Goal: Task Accomplishment & Management: Use online tool/utility

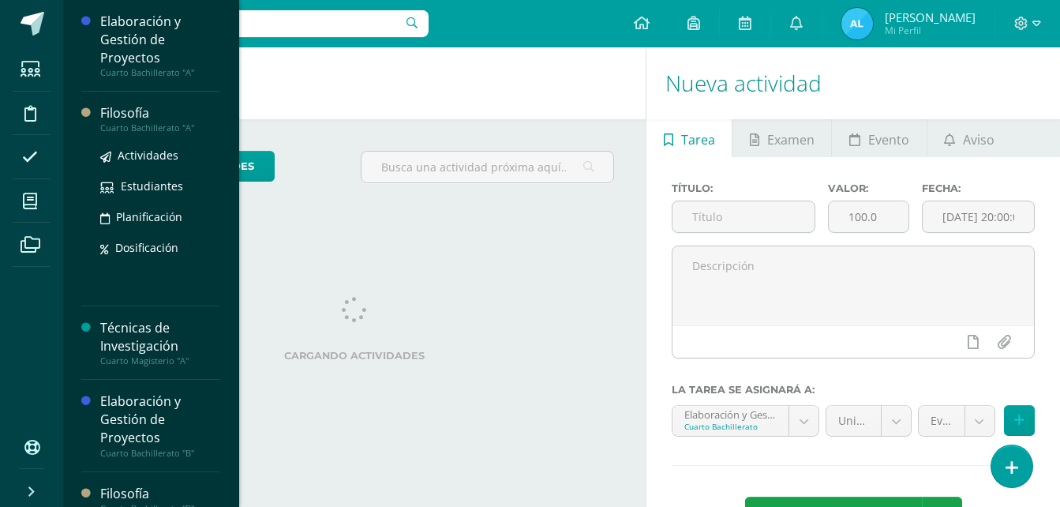
click at [138, 116] on div "Filosofía" at bounding box center [160, 113] width 120 height 18
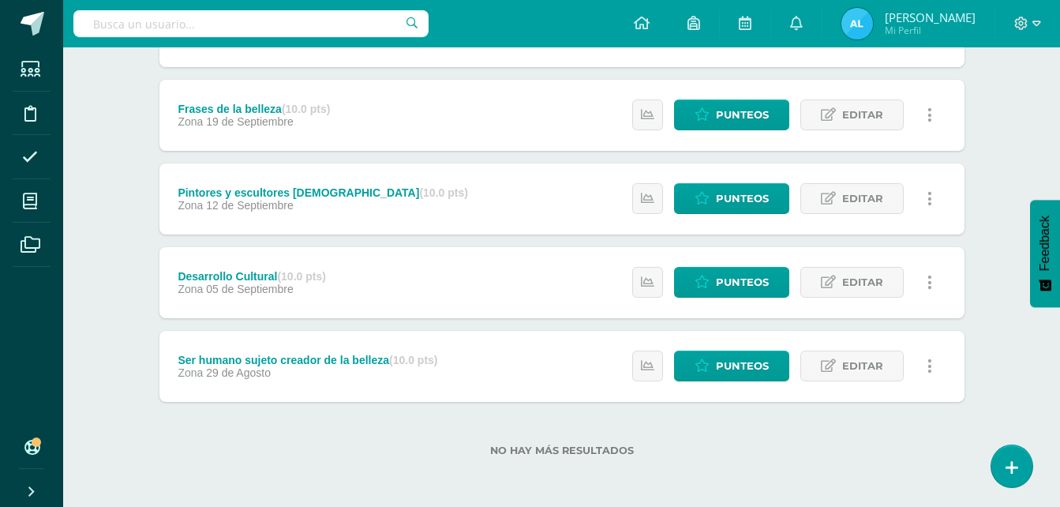
scroll to position [202, 0]
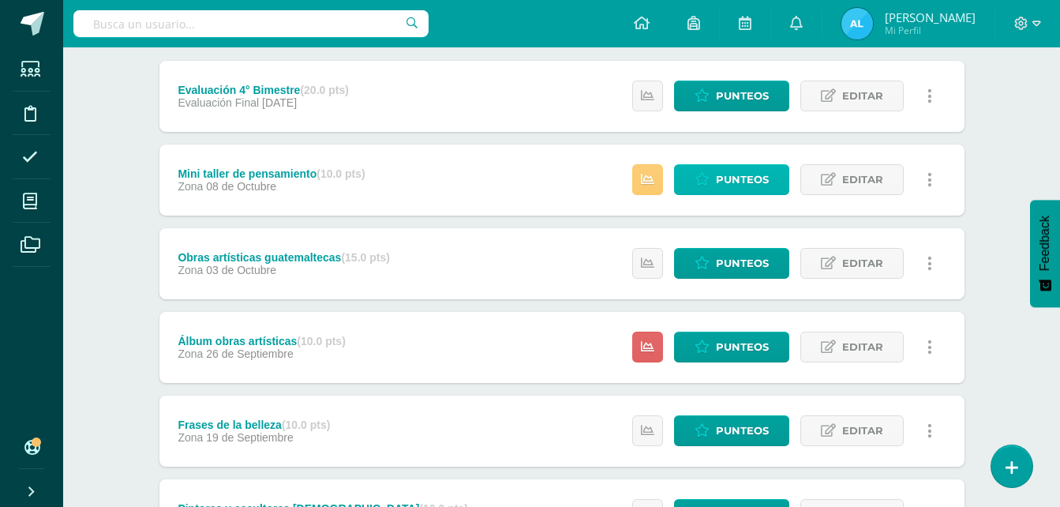
click at [741, 179] on span "Punteos" at bounding box center [742, 179] width 53 height 29
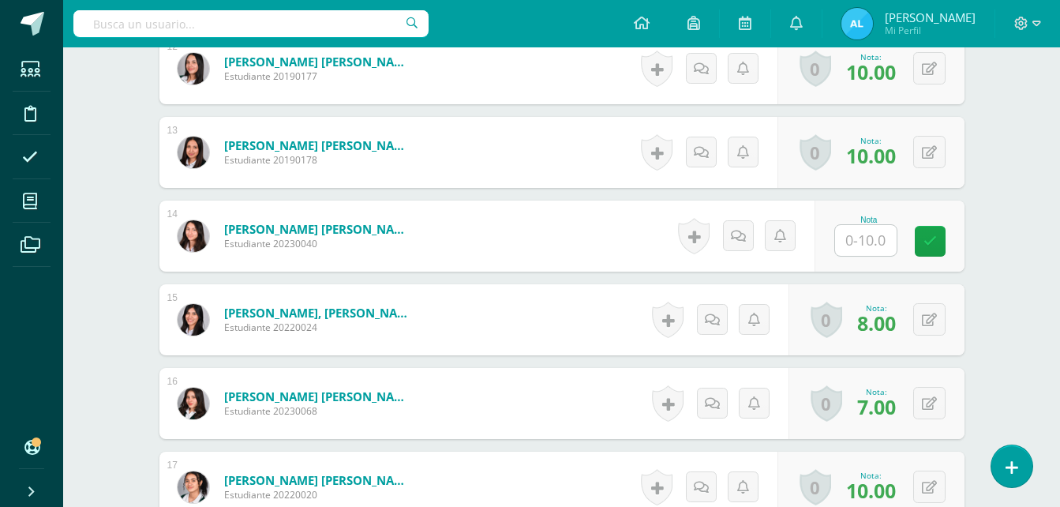
scroll to position [1436, 0]
click at [878, 245] on input "text" at bounding box center [866, 239] width 62 height 31
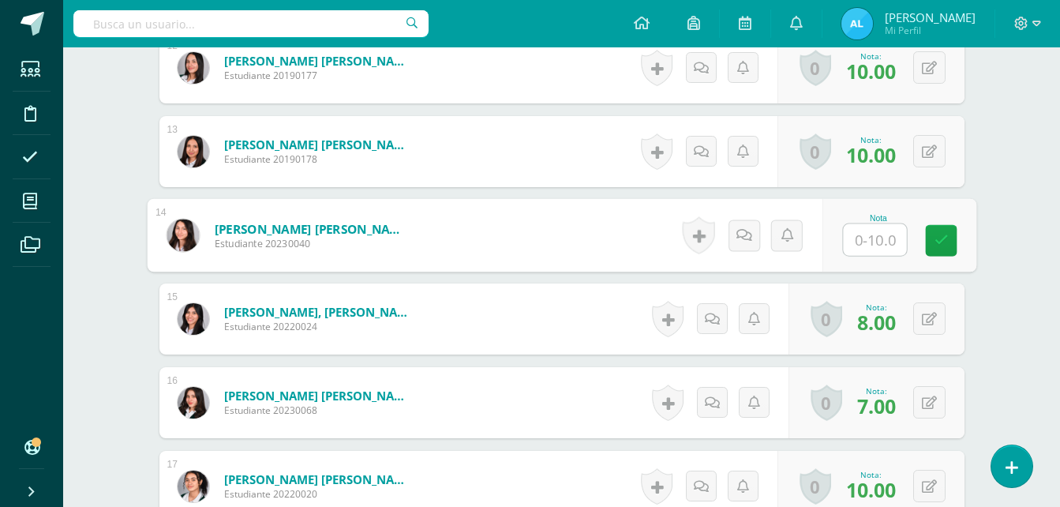
type input "0"
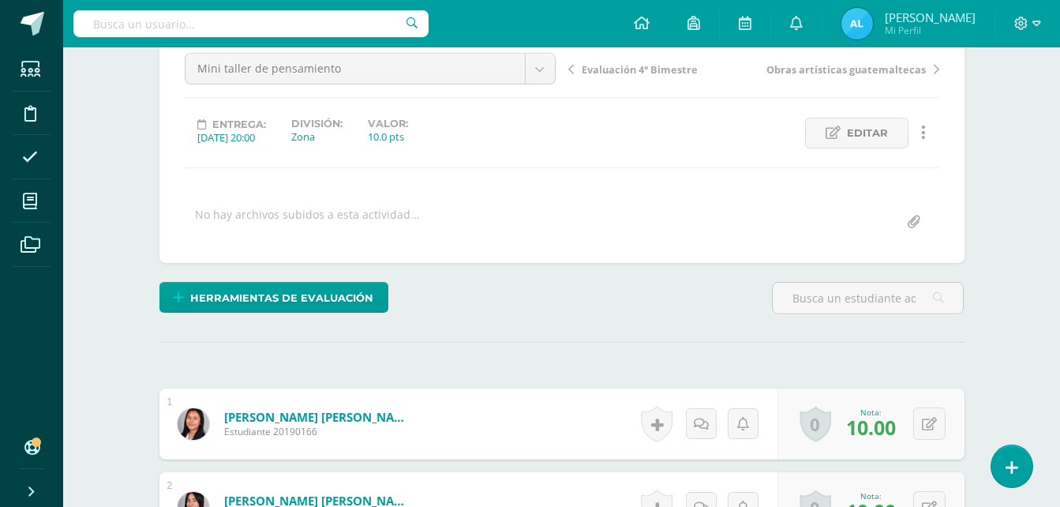
scroll to position [0, 0]
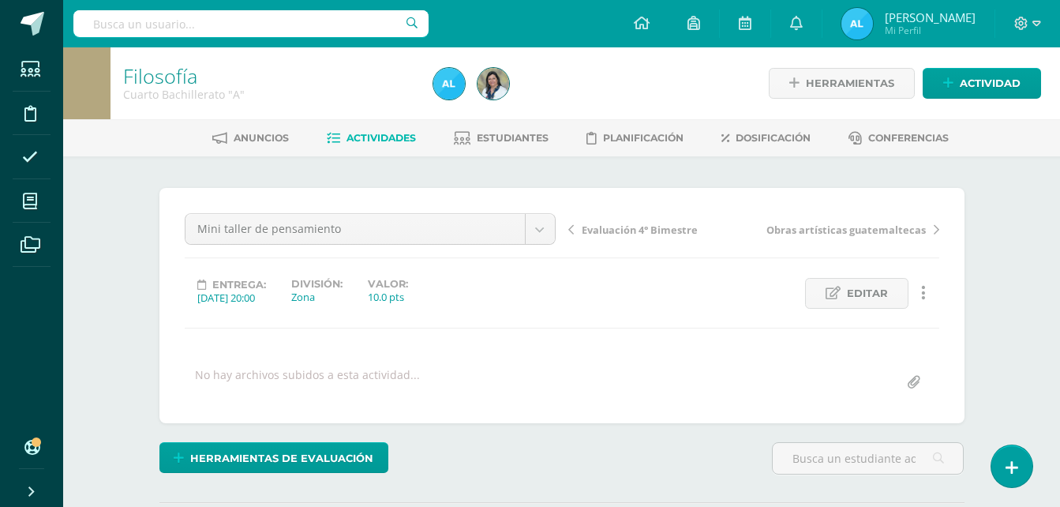
click at [382, 140] on span "Actividades" at bounding box center [380, 138] width 69 height 12
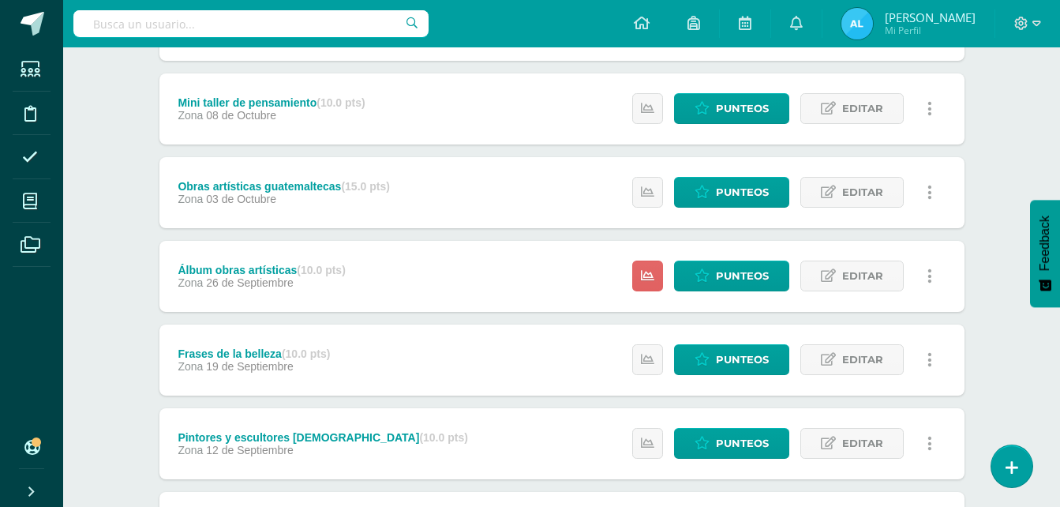
scroll to position [237, 0]
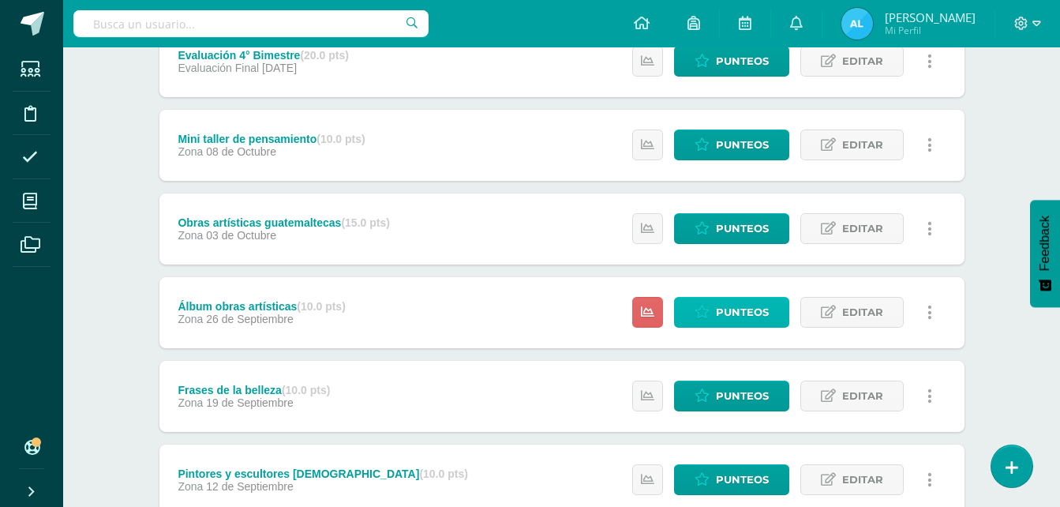
click at [741, 307] on span "Punteos" at bounding box center [742, 312] width 53 height 29
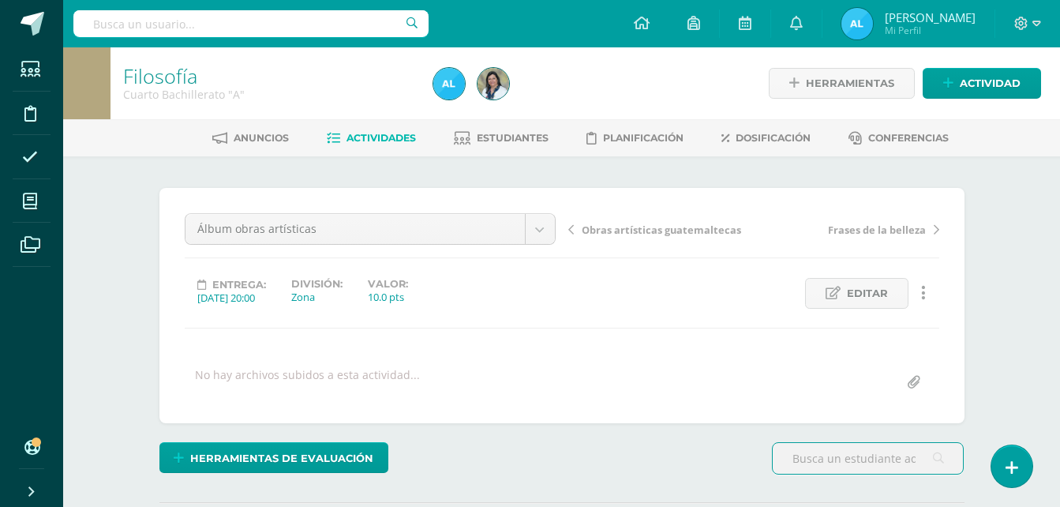
click at [357, 140] on span "Actividades" at bounding box center [380, 138] width 69 height 12
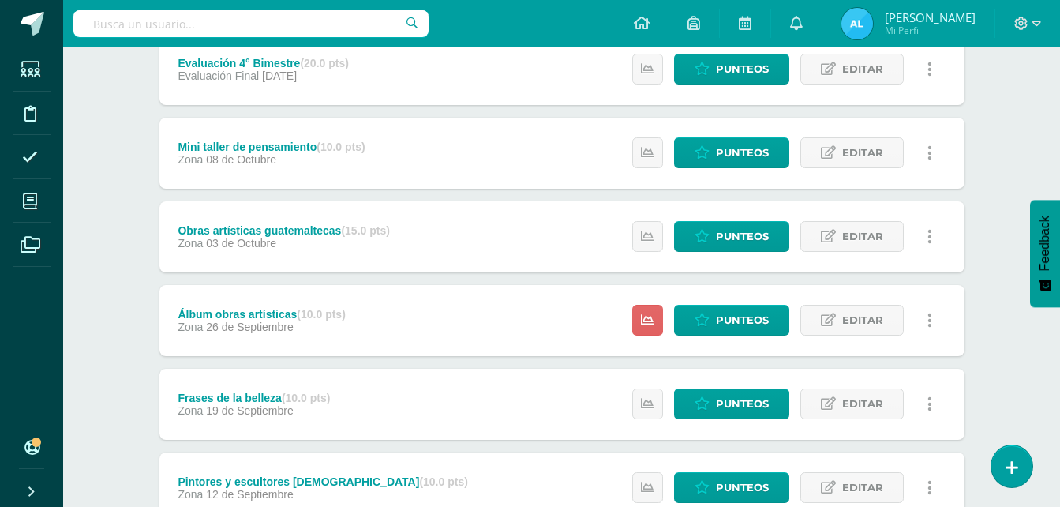
scroll to position [202, 0]
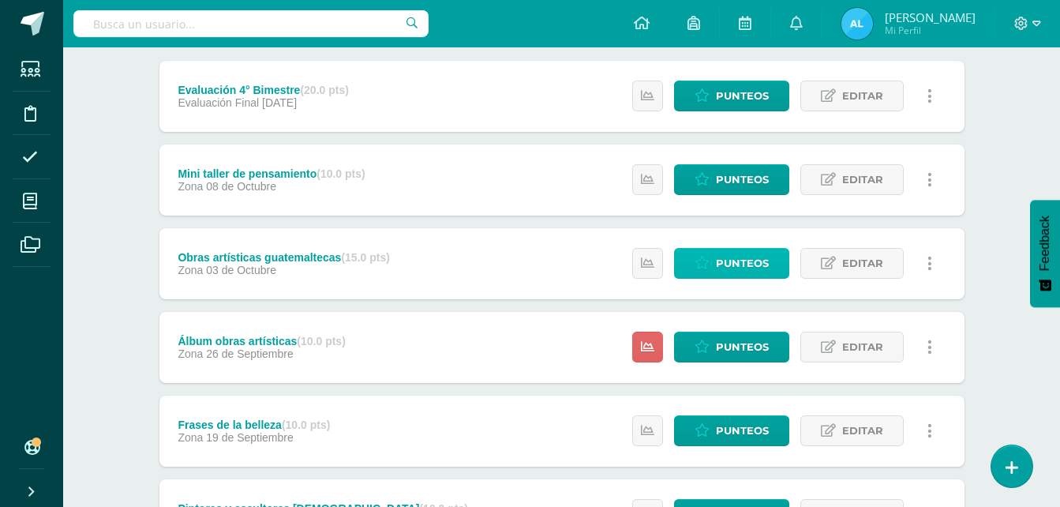
click at [731, 256] on span "Punteos" at bounding box center [742, 263] width 53 height 29
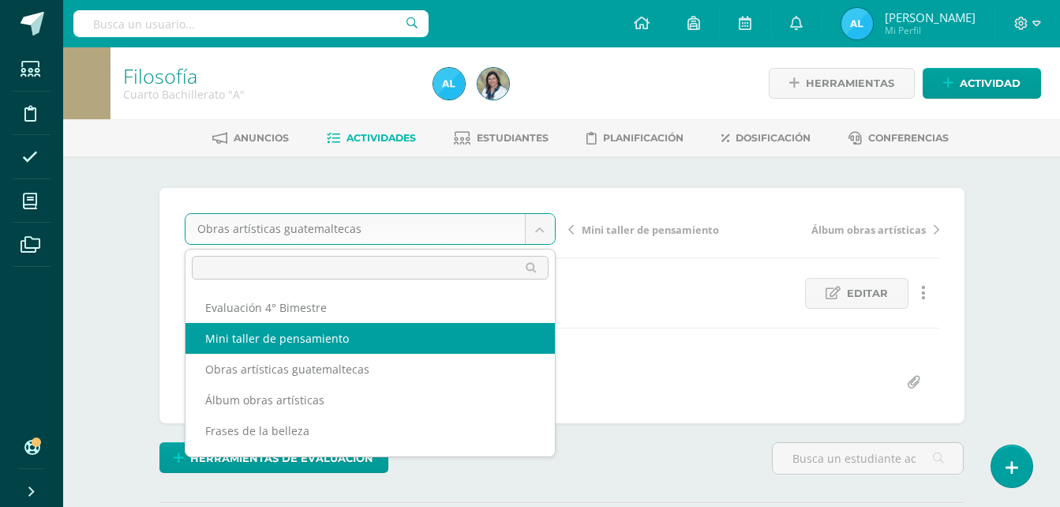
select select "/dashboard/teacher/grade-activity/106234/"
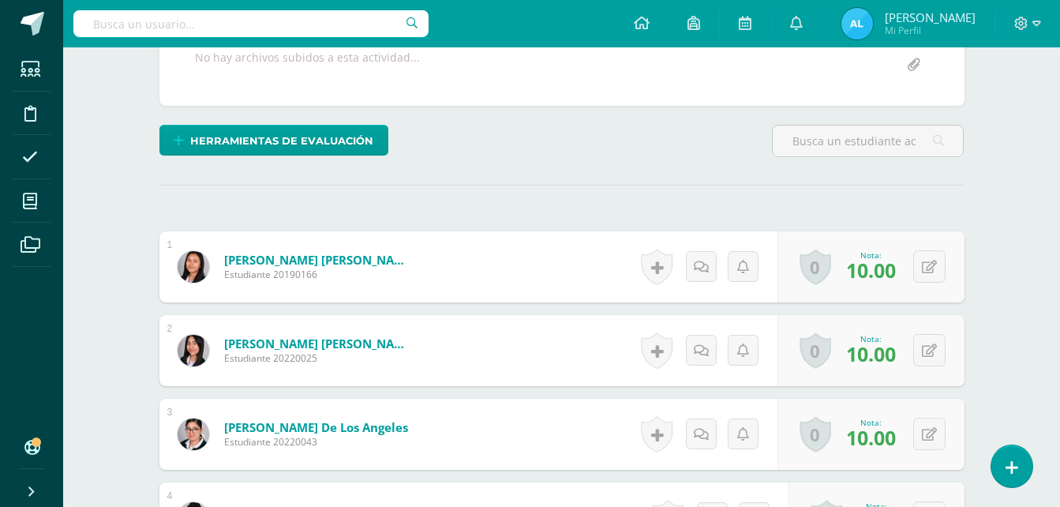
scroll to position [2, 0]
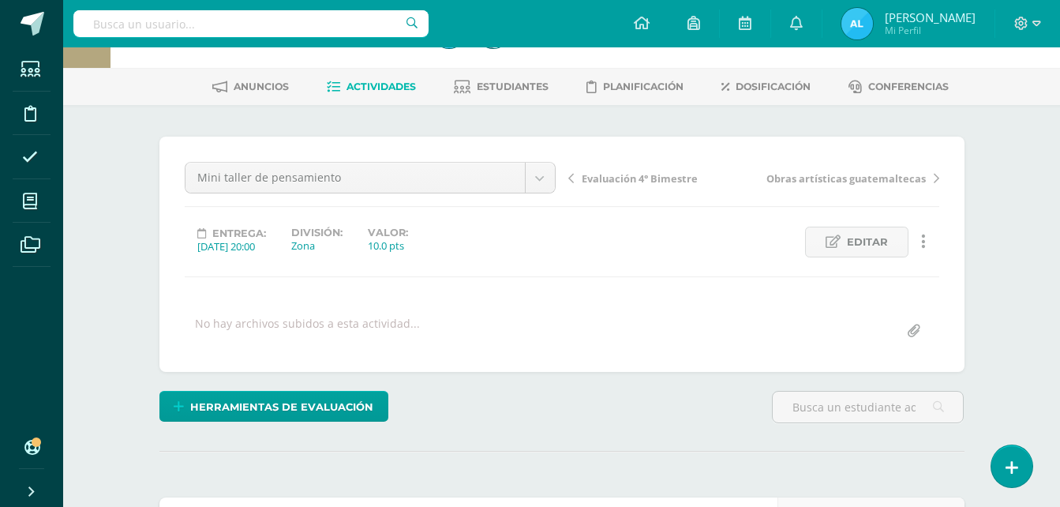
scroll to position [79, 0]
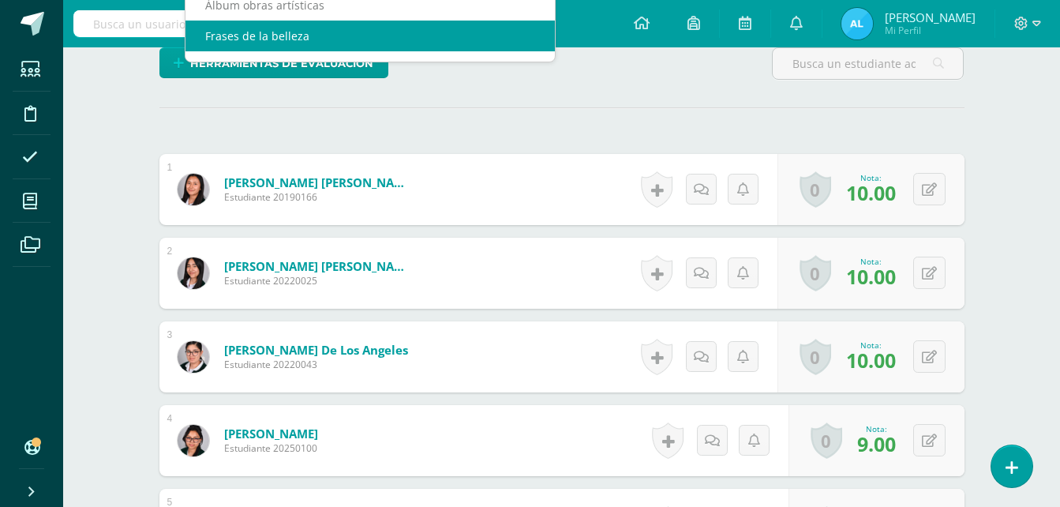
scroll to position [0, 0]
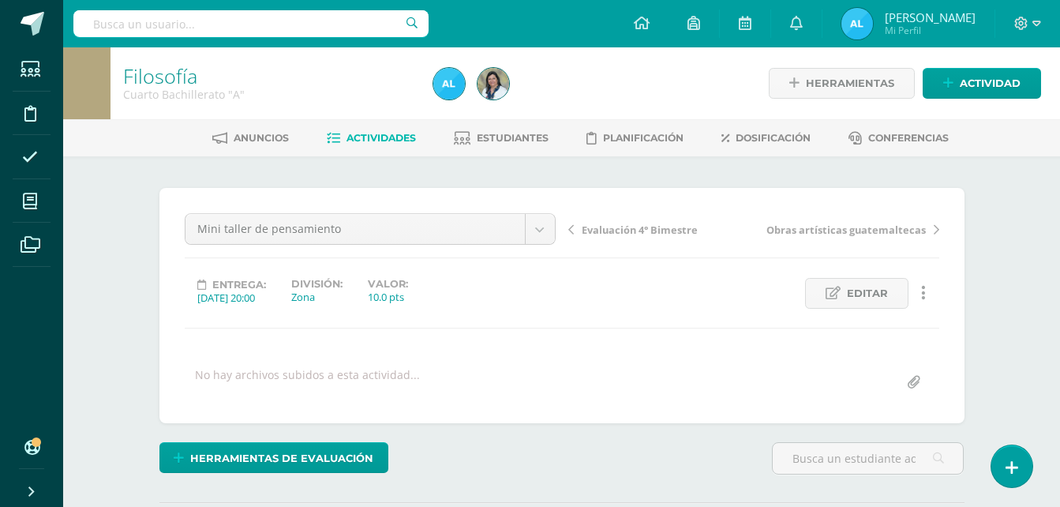
click at [402, 146] on link "Actividades" at bounding box center [371, 137] width 89 height 25
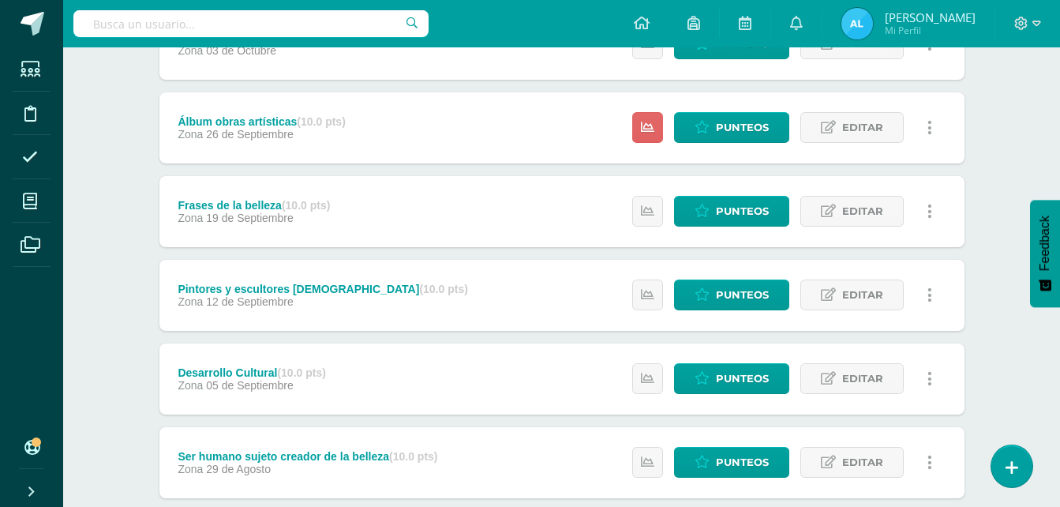
scroll to position [395, 0]
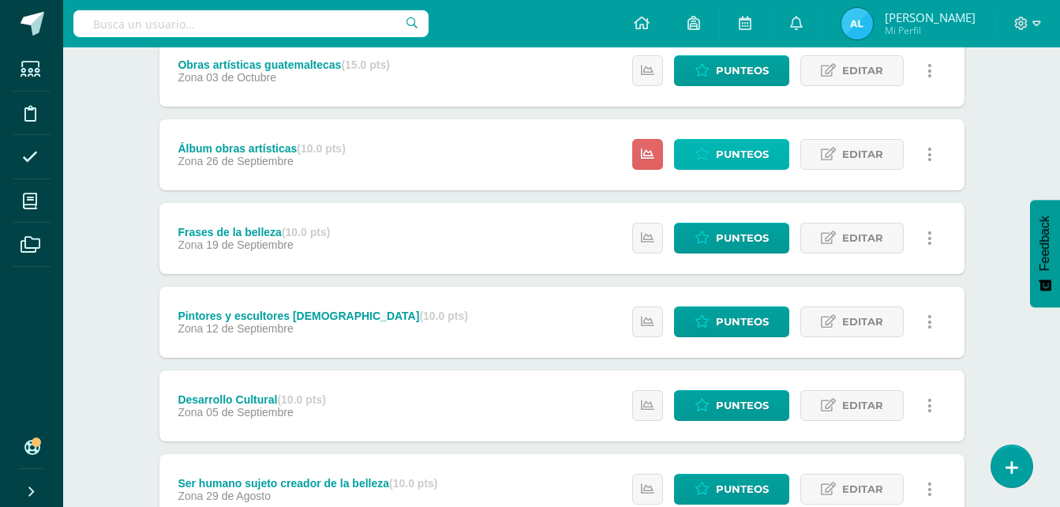
click at [735, 155] on span "Punteos" at bounding box center [742, 154] width 53 height 29
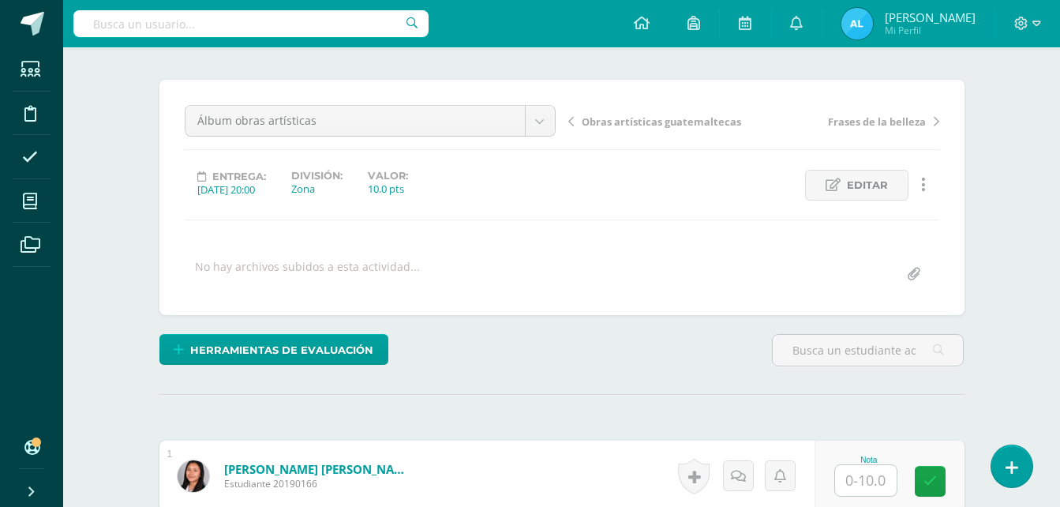
scroll to position [80, 0]
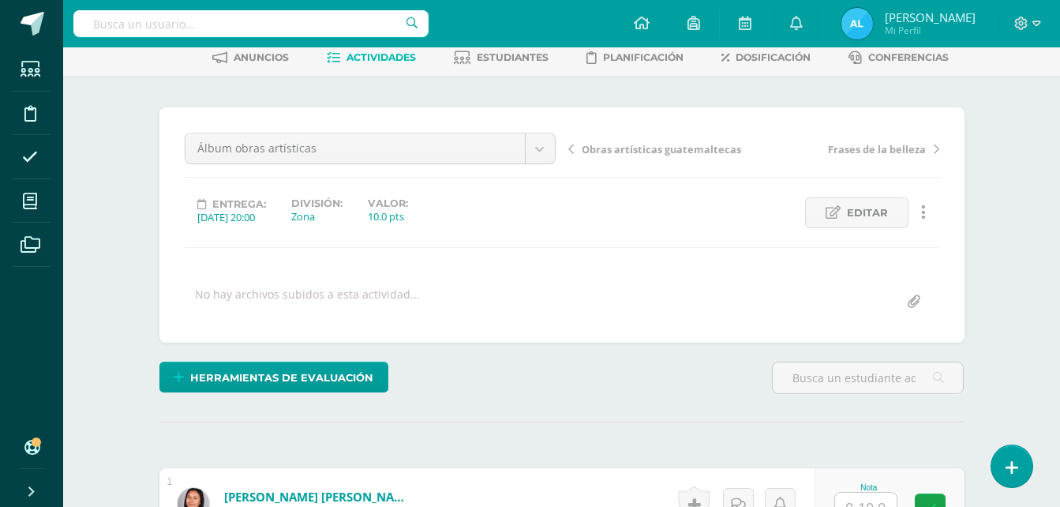
click at [380, 63] on span "Actividades" at bounding box center [380, 57] width 69 height 12
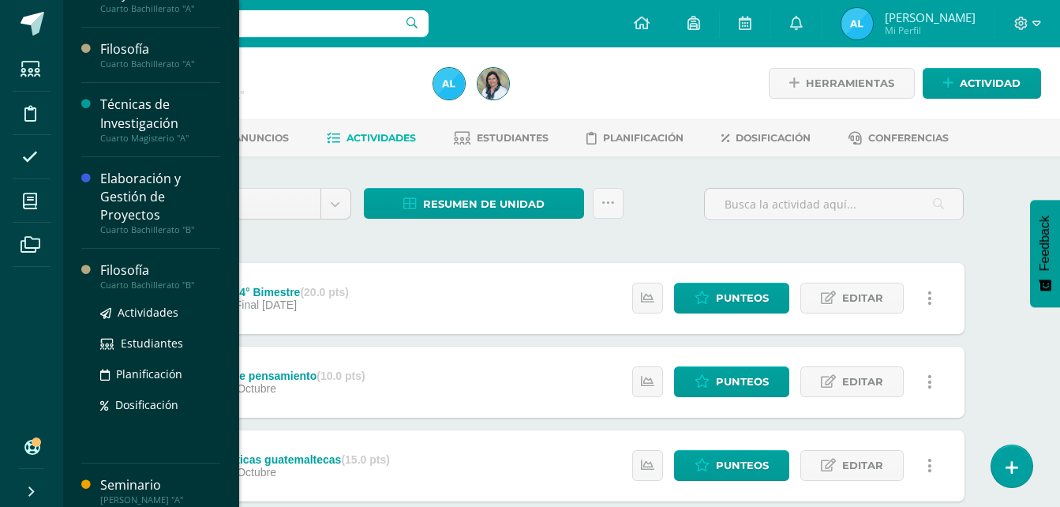
scroll to position [75, 0]
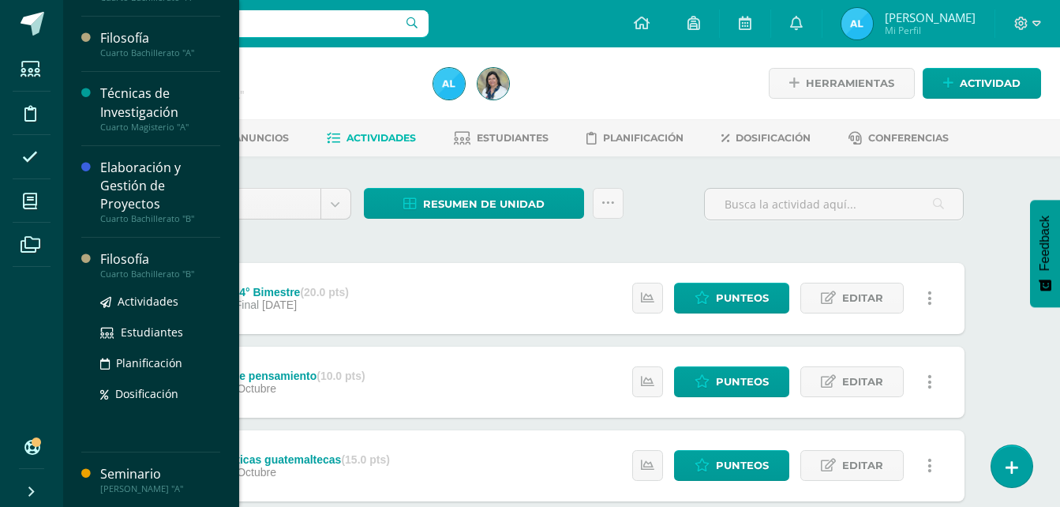
click at [144, 266] on div "Filosofía" at bounding box center [160, 259] width 120 height 18
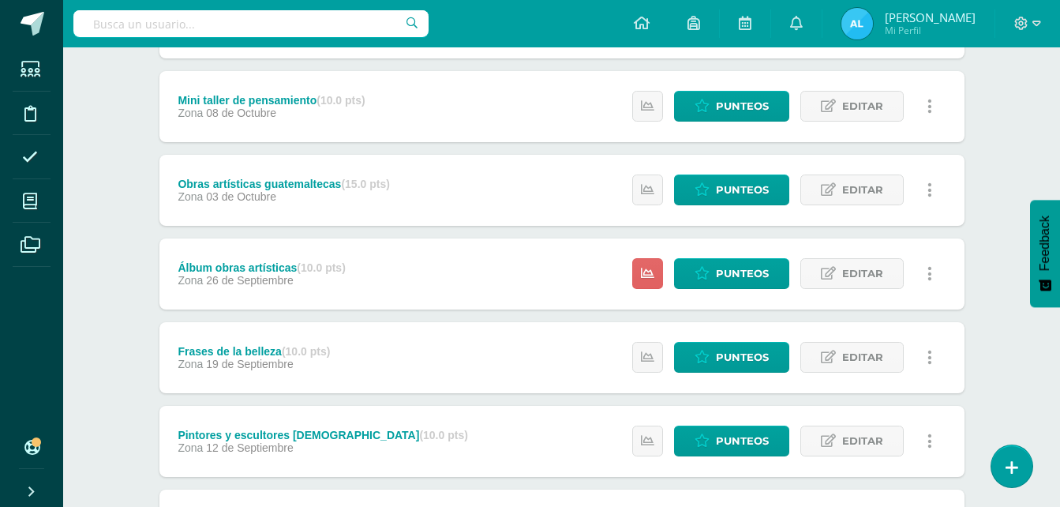
scroll to position [237, 0]
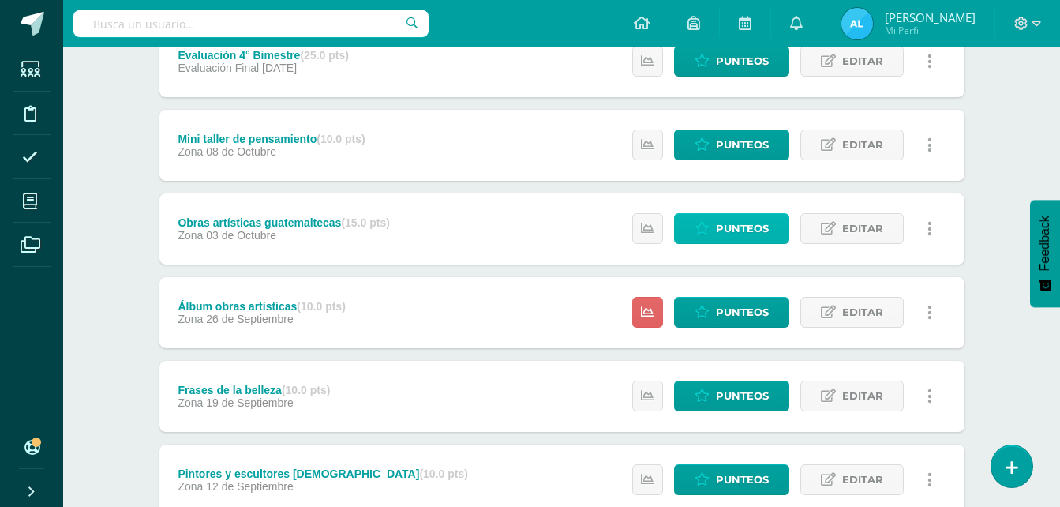
click at [748, 226] on span "Punteos" at bounding box center [742, 228] width 53 height 29
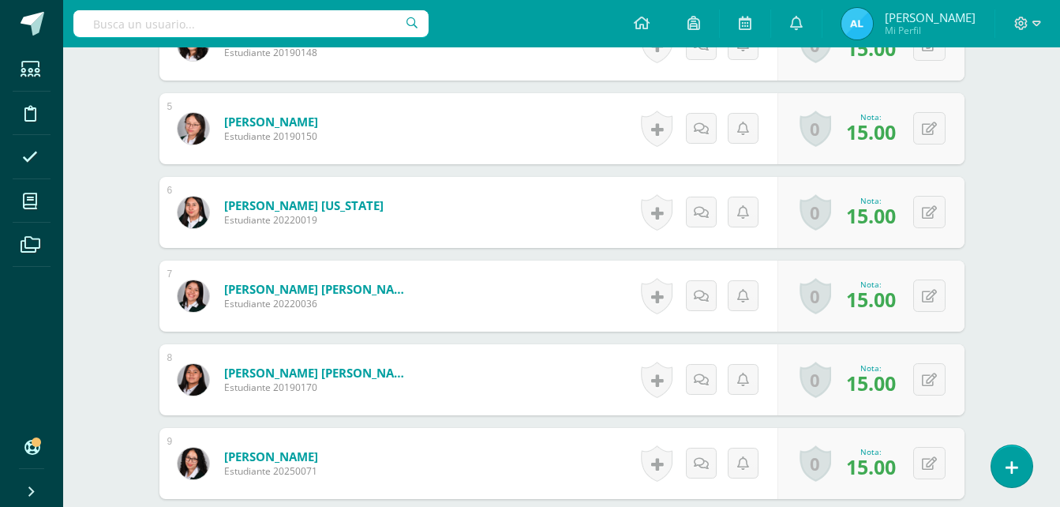
scroll to position [792, 0]
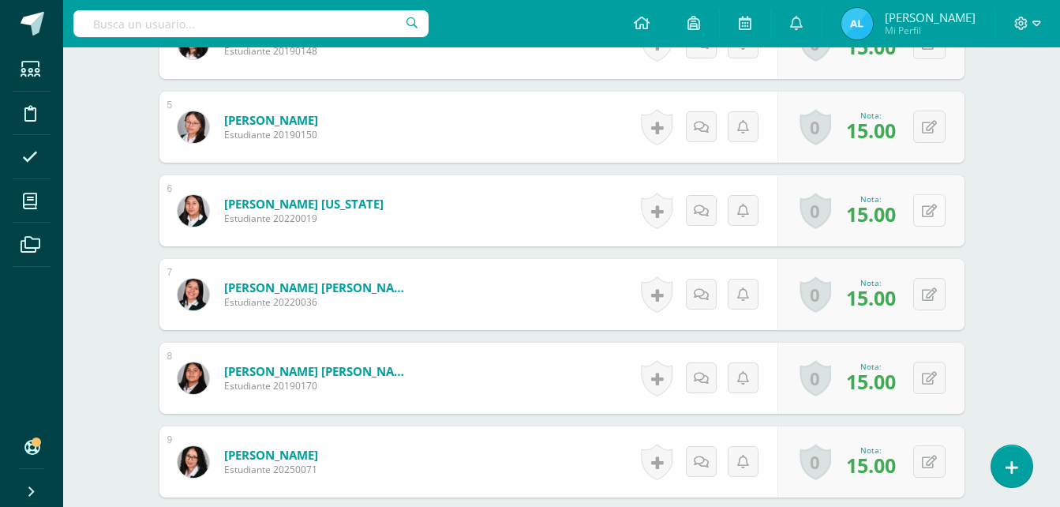
click at [929, 206] on icon at bounding box center [929, 210] width 15 height 13
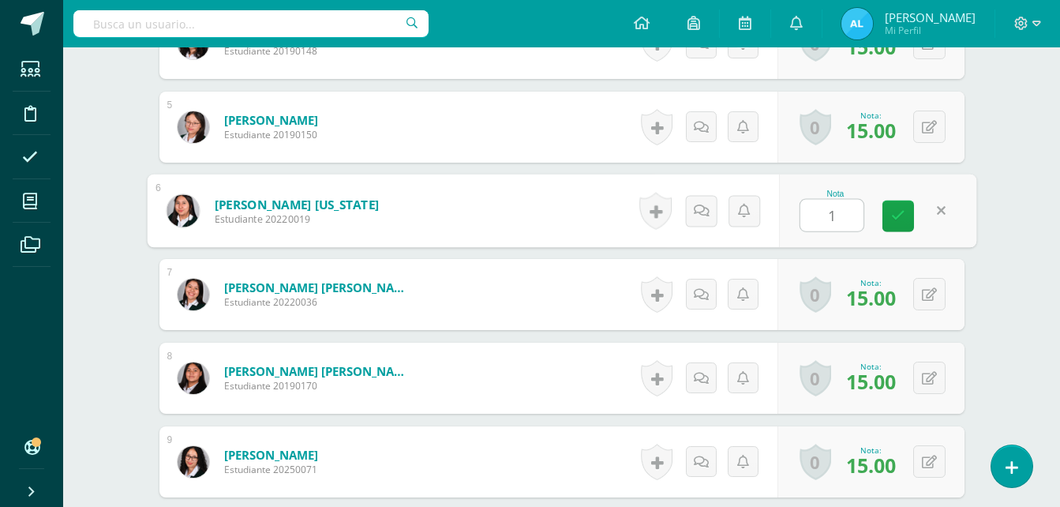
type input "13"
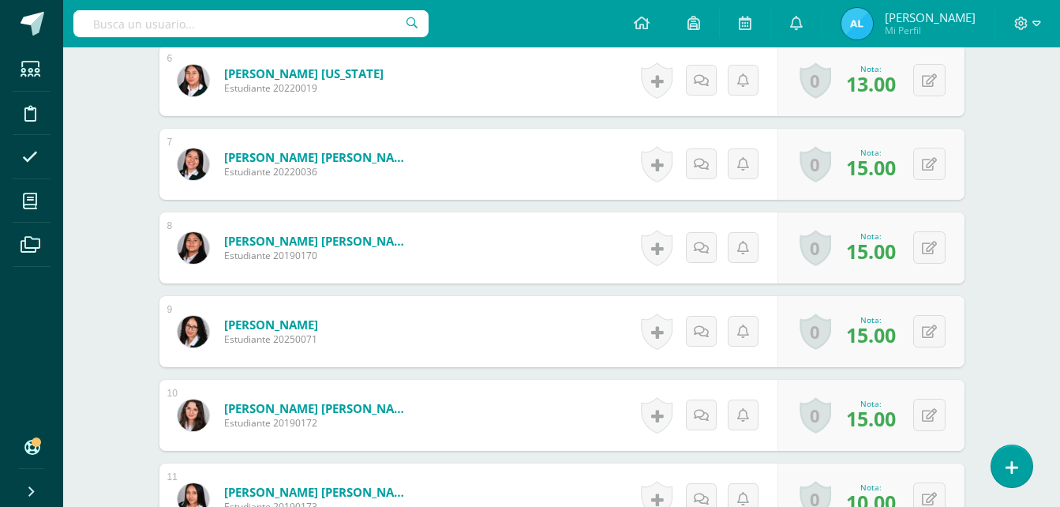
scroll to position [949, 0]
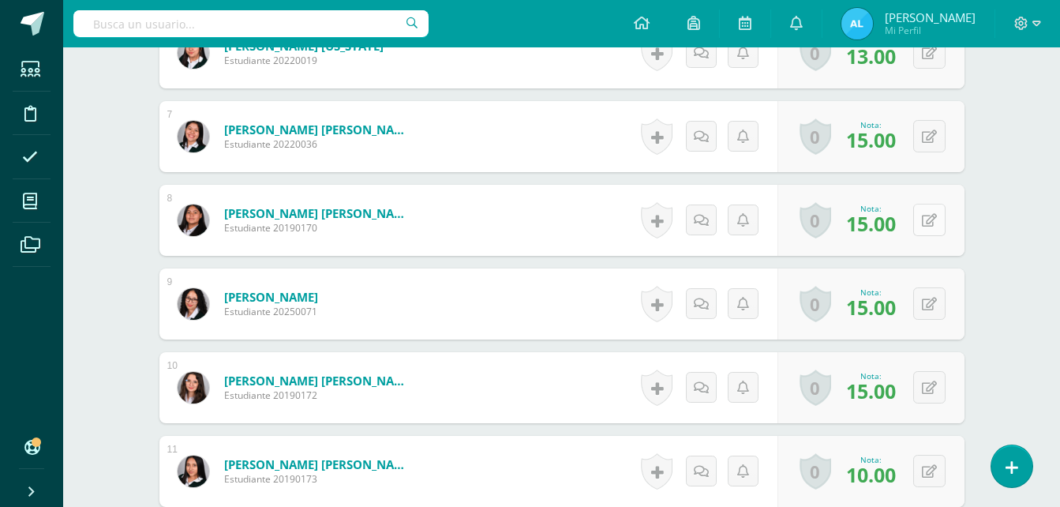
click at [919, 226] on div "0 Logros Logros obtenidos Aún no hay logros agregados Nota: 15.00" at bounding box center [870, 220] width 187 height 71
click at [936, 221] on icon at bounding box center [940, 219] width 16 height 13
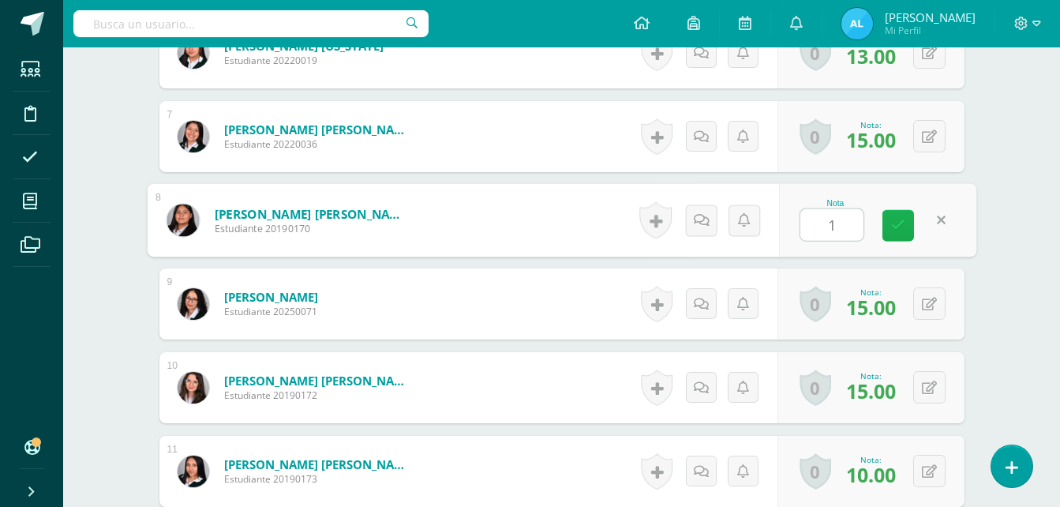
type input "13"
click at [894, 227] on icon at bounding box center [898, 225] width 14 height 13
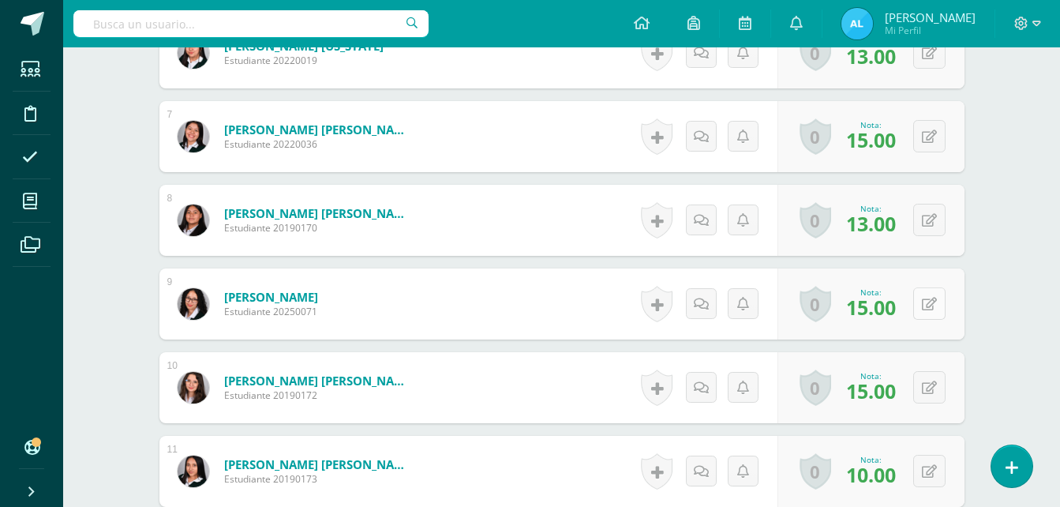
click at [934, 304] on icon at bounding box center [929, 304] width 15 height 13
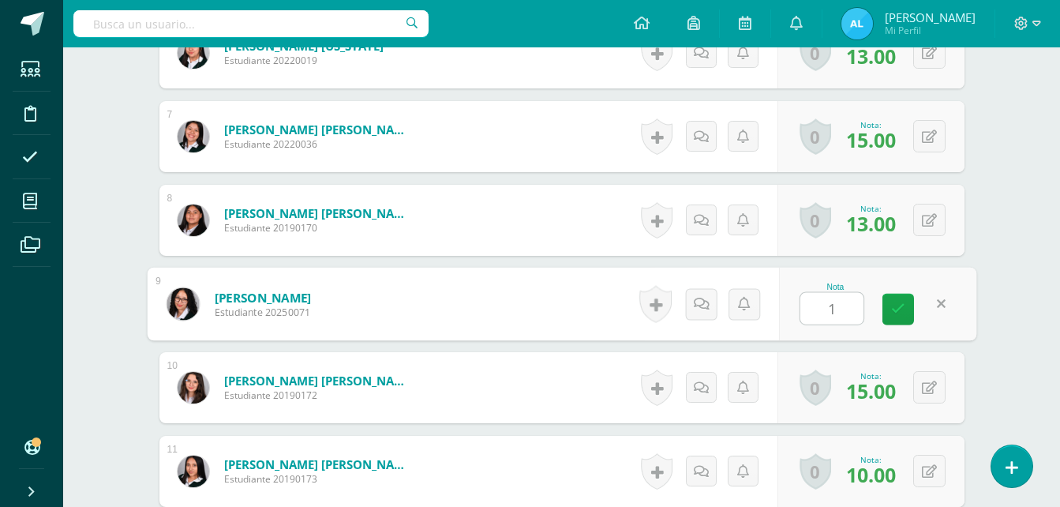
type input "13"
click at [896, 302] on icon at bounding box center [898, 308] width 14 height 13
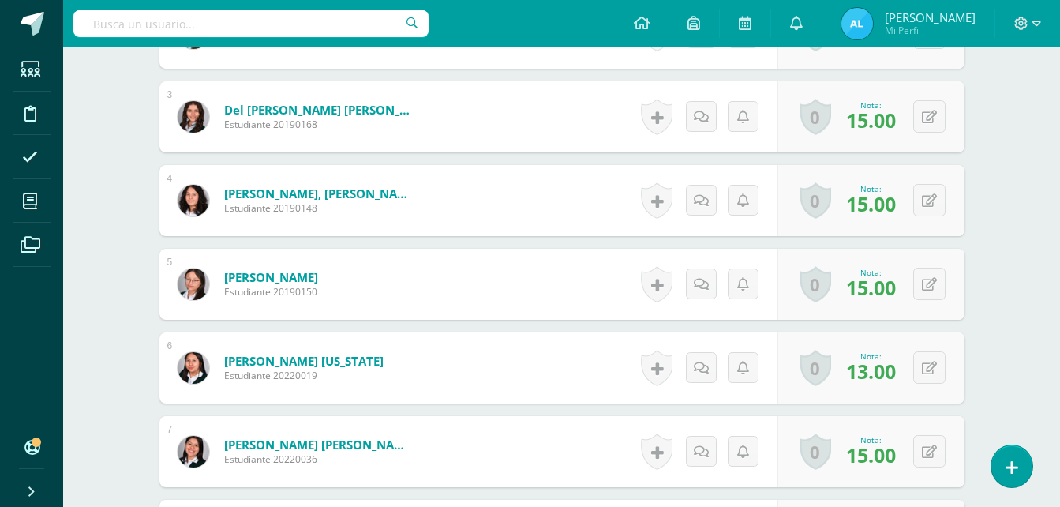
scroll to position [634, 0]
click at [920, 287] on div "0 Logros Logros obtenidos Aún no hay logros agregados Nota: 15.00" at bounding box center [870, 284] width 187 height 71
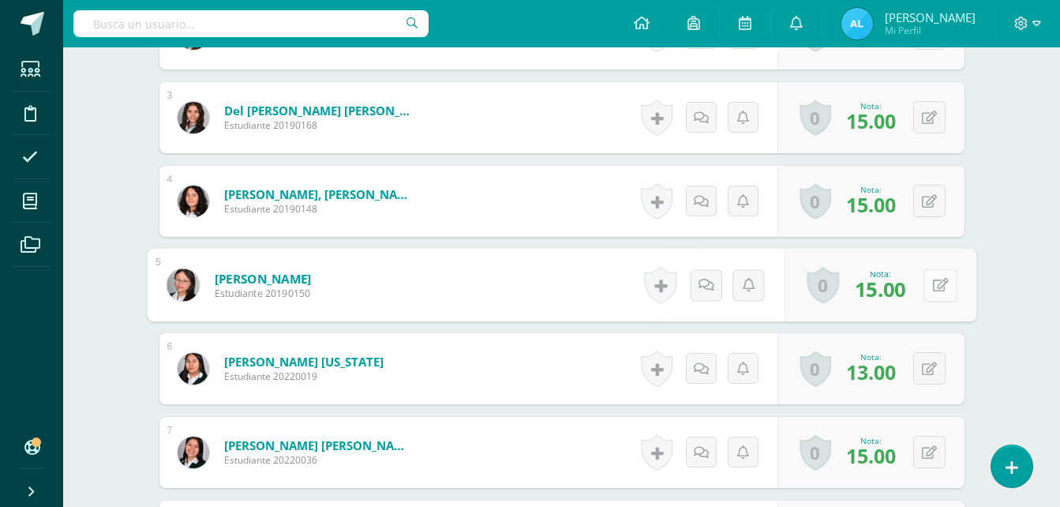
click at [936, 284] on icon at bounding box center [940, 284] width 16 height 13
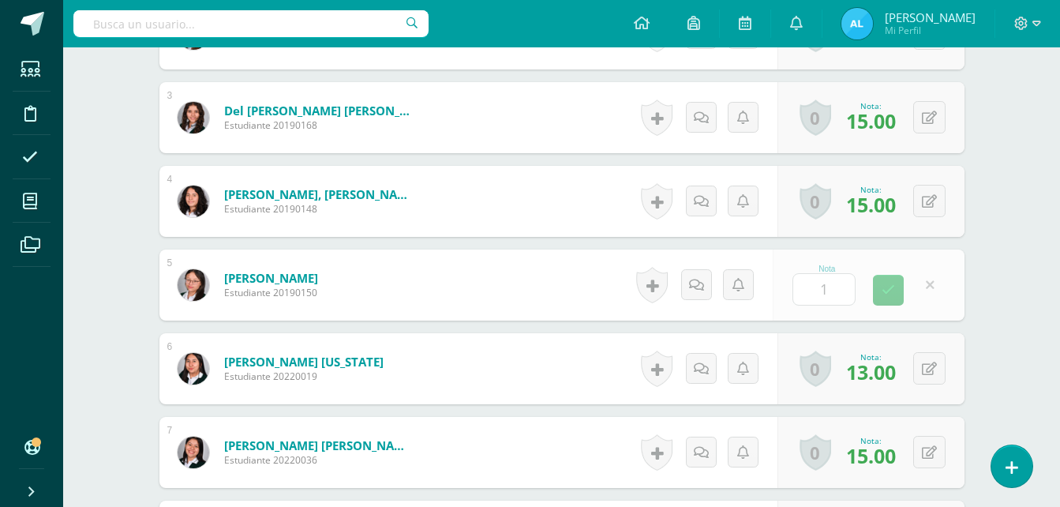
type input "13"
click at [896, 294] on icon at bounding box center [898, 289] width 14 height 13
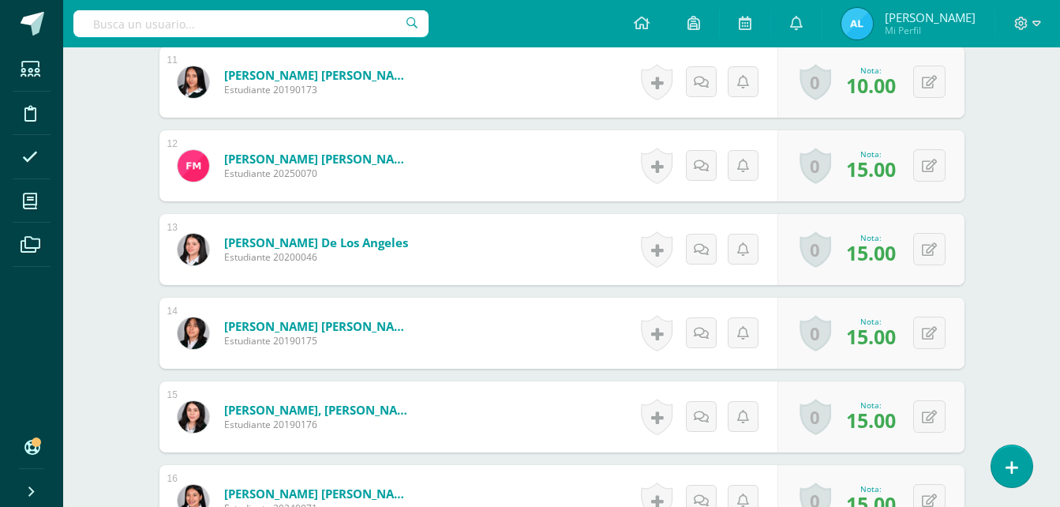
scroll to position [1344, 0]
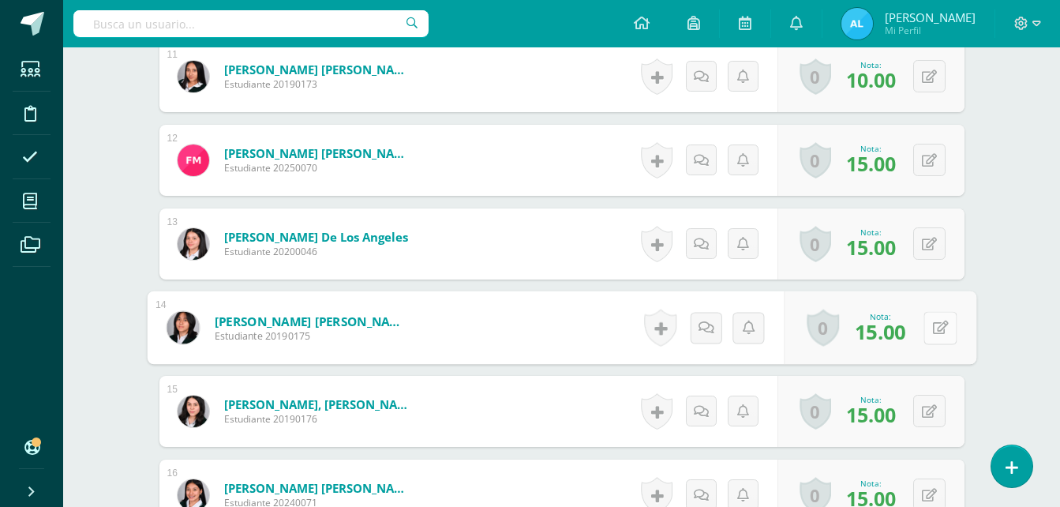
click at [932, 327] on icon at bounding box center [940, 326] width 16 height 13
type input "13"
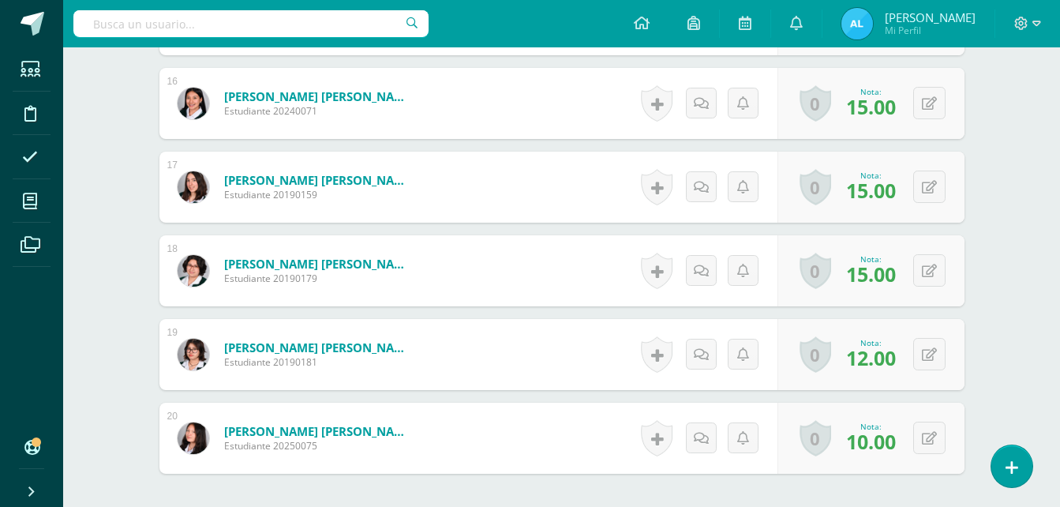
scroll to position [1739, 0]
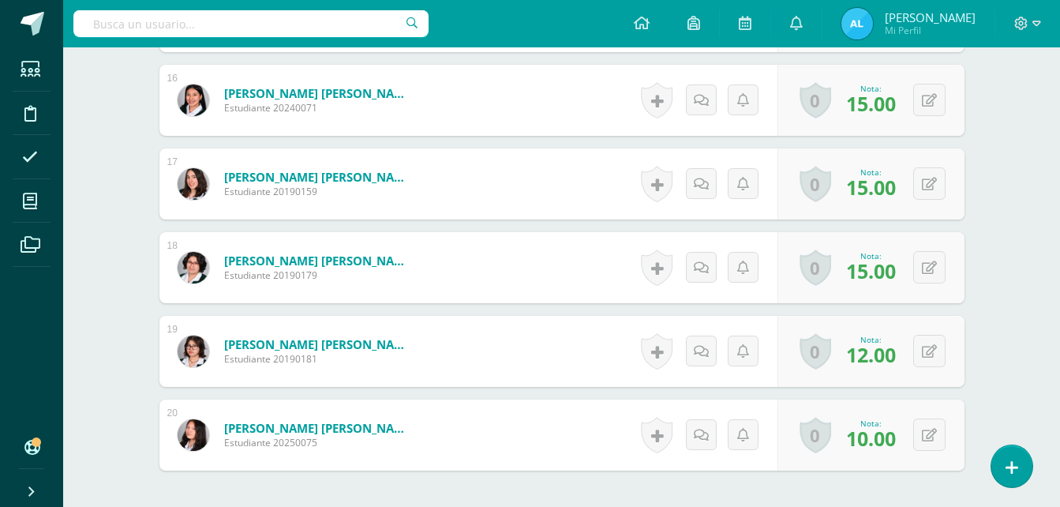
click at [930, 285] on div "0 Logros Logros obtenidos Aún no hay logros agregados Nota: 15.00" at bounding box center [870, 267] width 187 height 71
click at [929, 271] on icon at bounding box center [929, 267] width 15 height 13
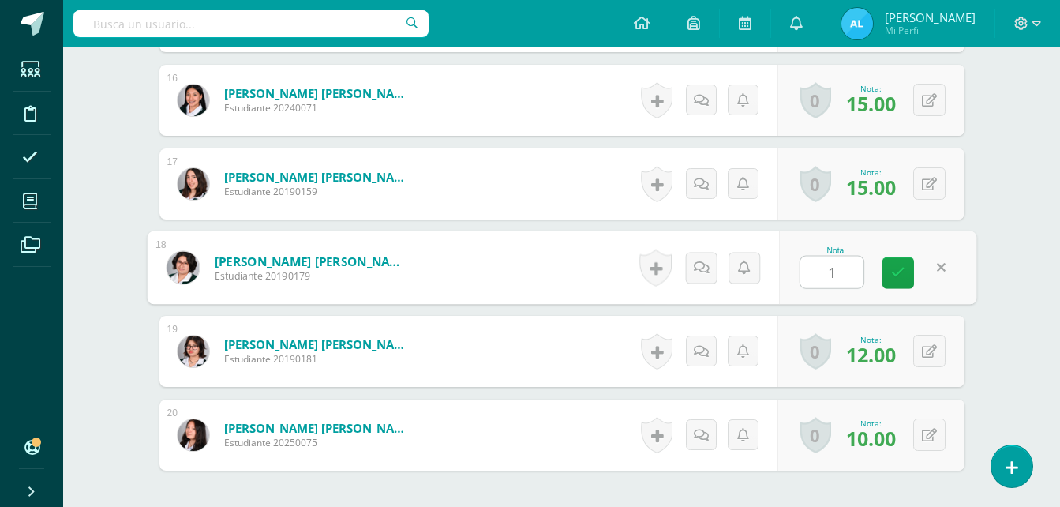
type input "13"
click at [903, 270] on icon at bounding box center [898, 272] width 14 height 13
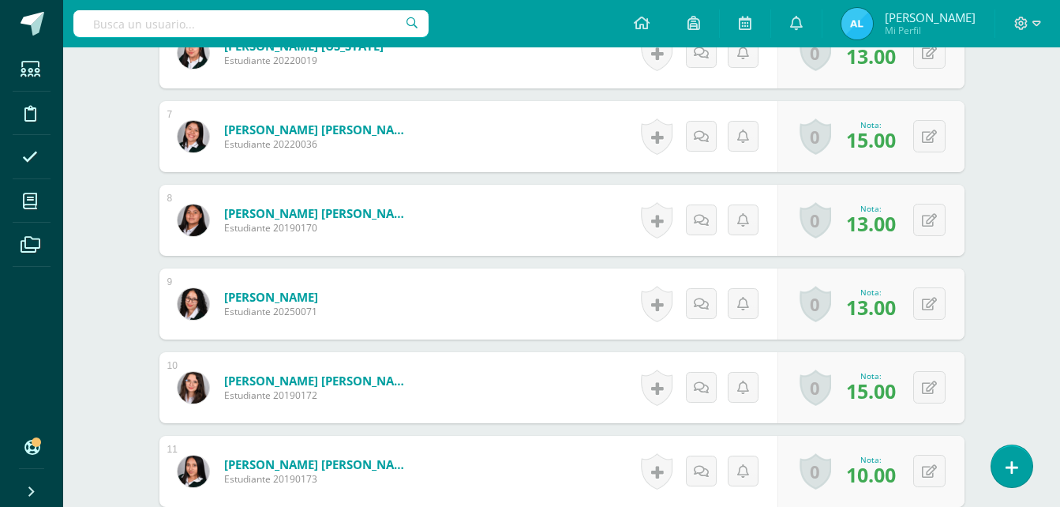
scroll to position [870, 0]
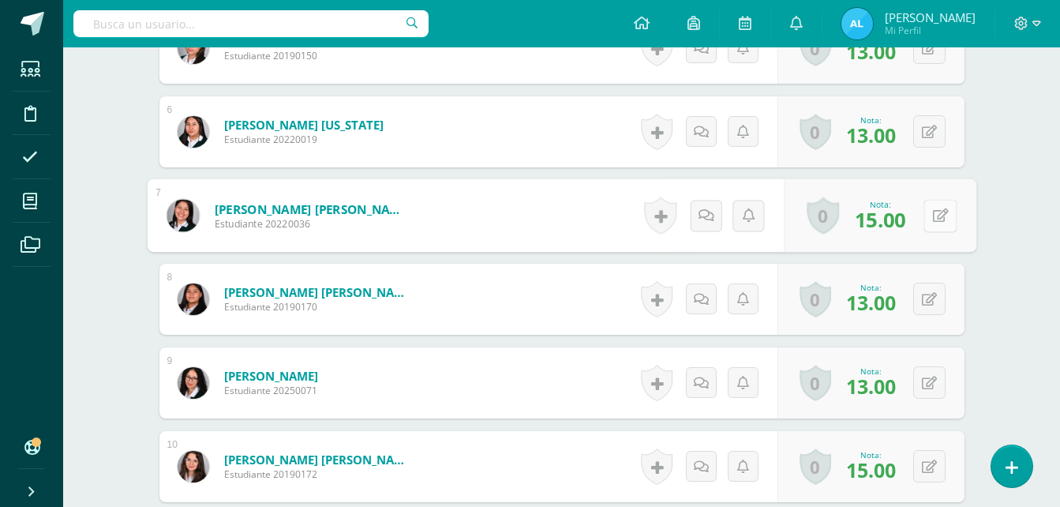
click at [940, 207] on button at bounding box center [939, 215] width 33 height 33
type input "13"
click at [887, 223] on link at bounding box center [898, 221] width 32 height 32
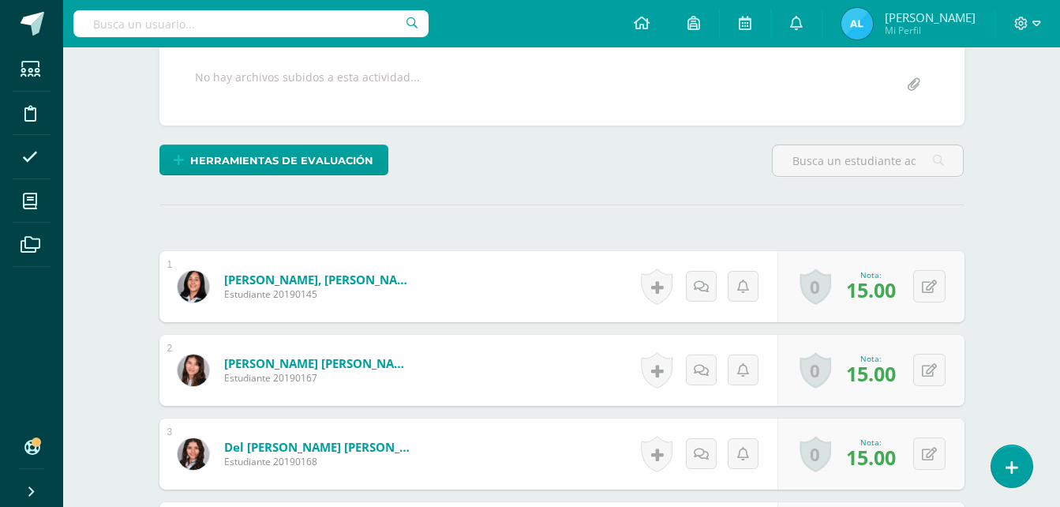
scroll to position [160, 0]
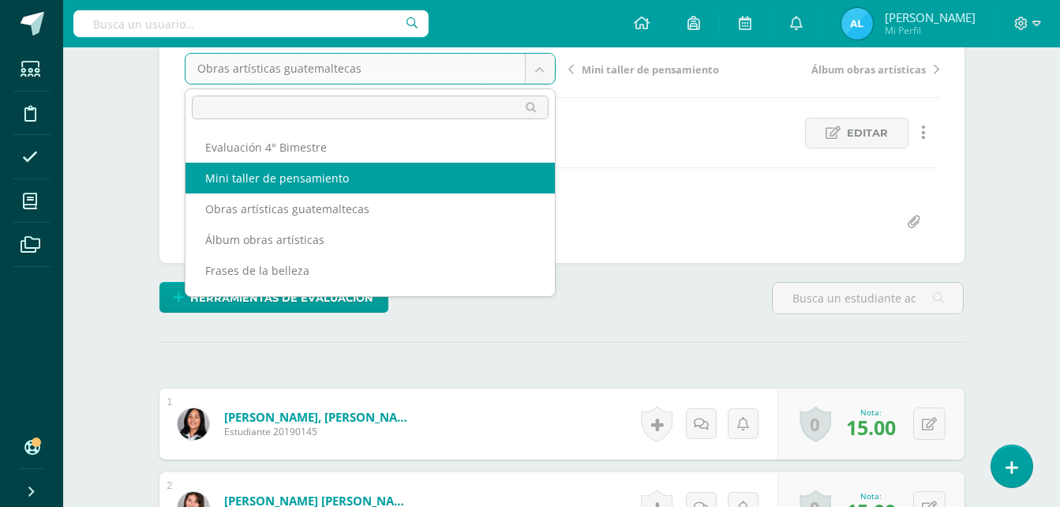
select select "/dashboard/teacher/grade-activity/106235/"
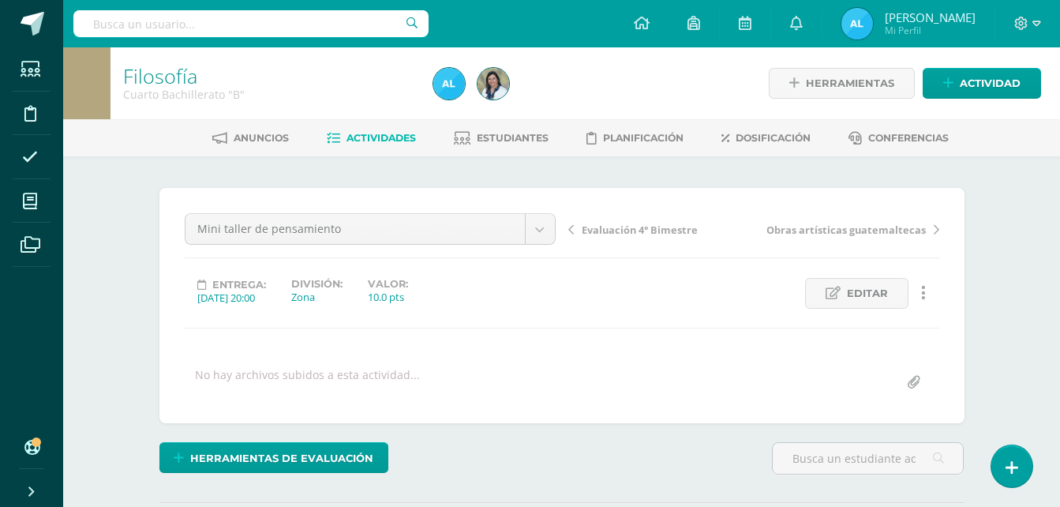
click at [360, 133] on span "Actividades" at bounding box center [380, 138] width 69 height 12
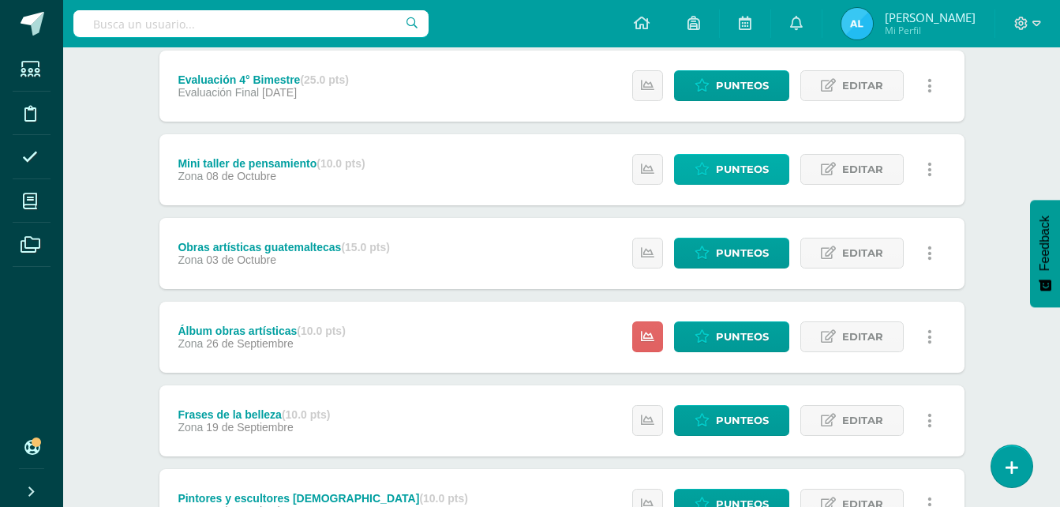
scroll to position [237, 0]
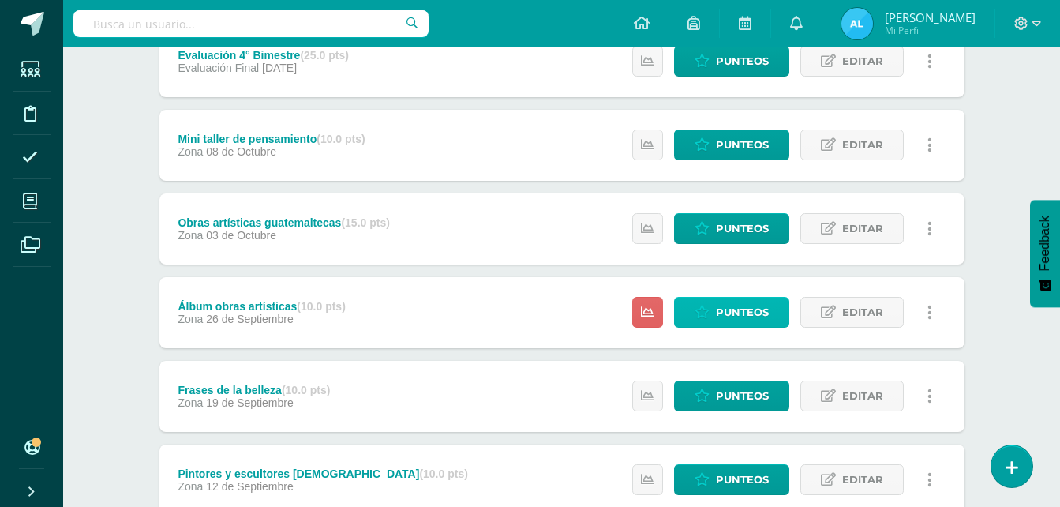
click at [746, 324] on span "Punteos" at bounding box center [742, 312] width 53 height 29
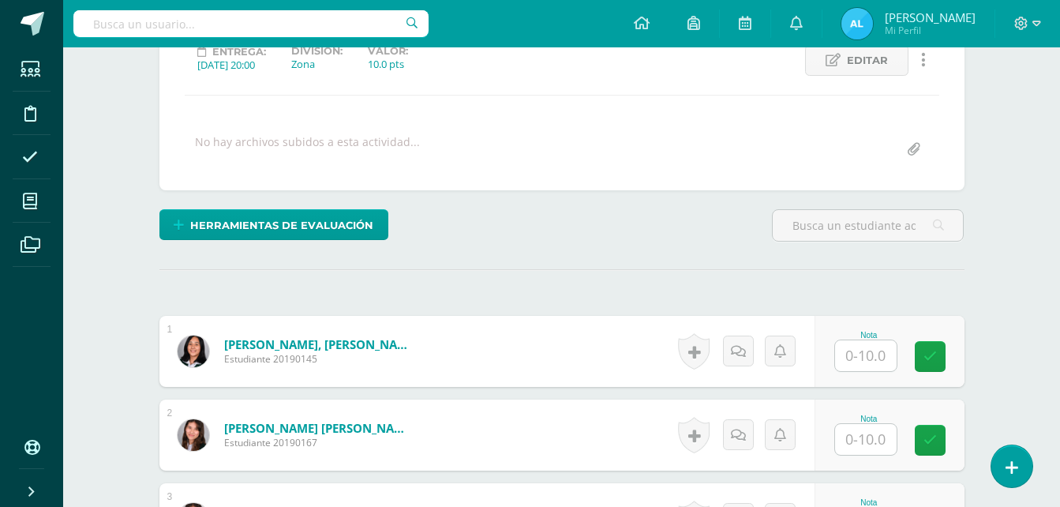
scroll to position [237, 0]
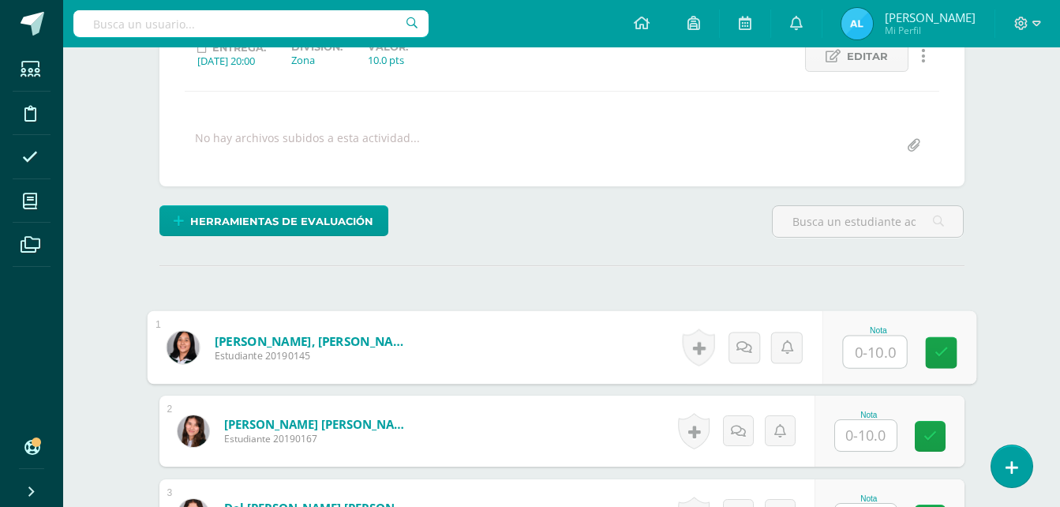
click at [866, 345] on input "text" at bounding box center [874, 352] width 63 height 32
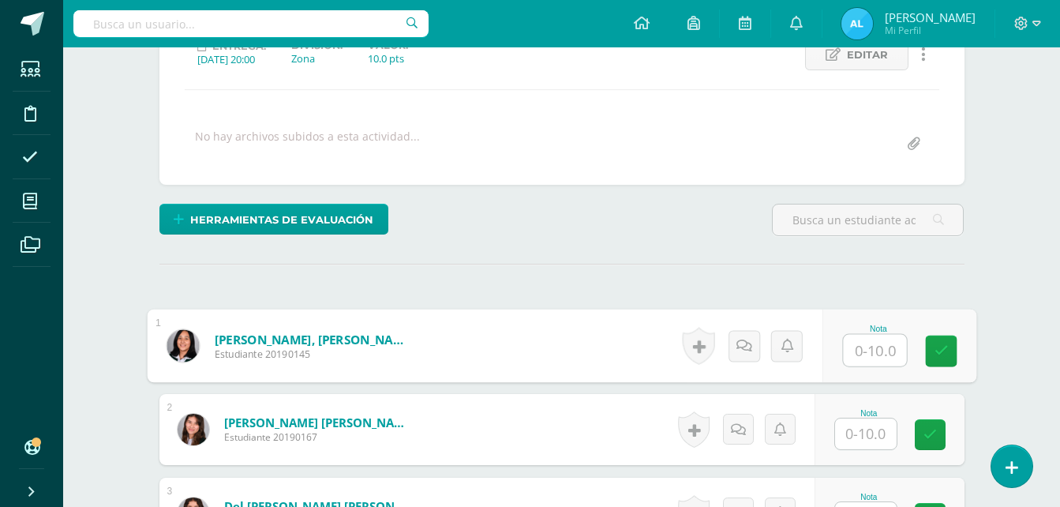
scroll to position [239, 0]
type input "7"
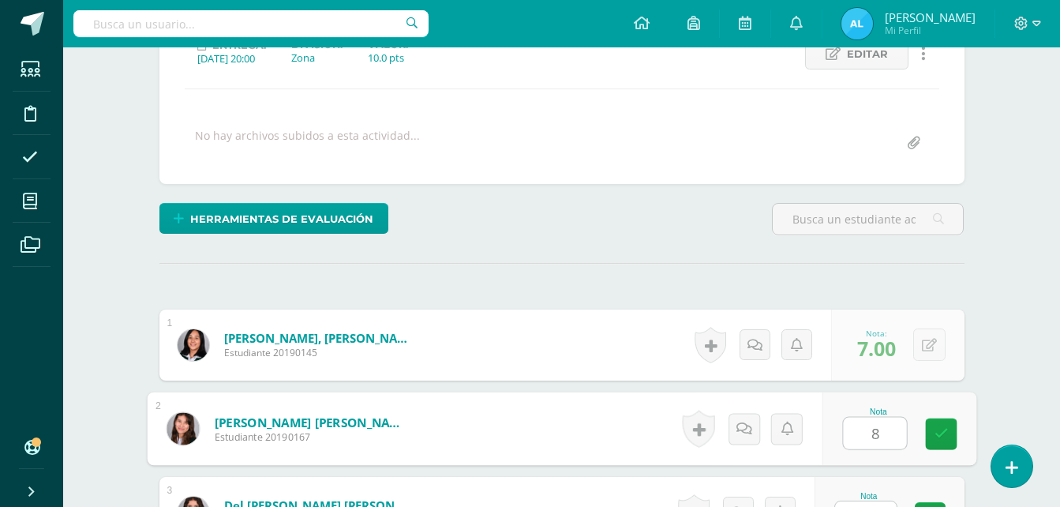
type input "8"
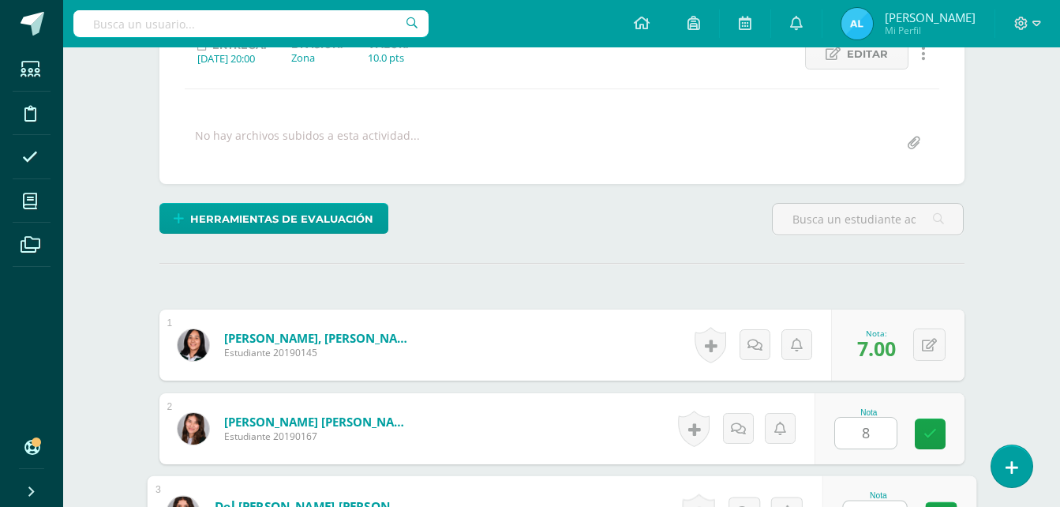
scroll to position [264, 0]
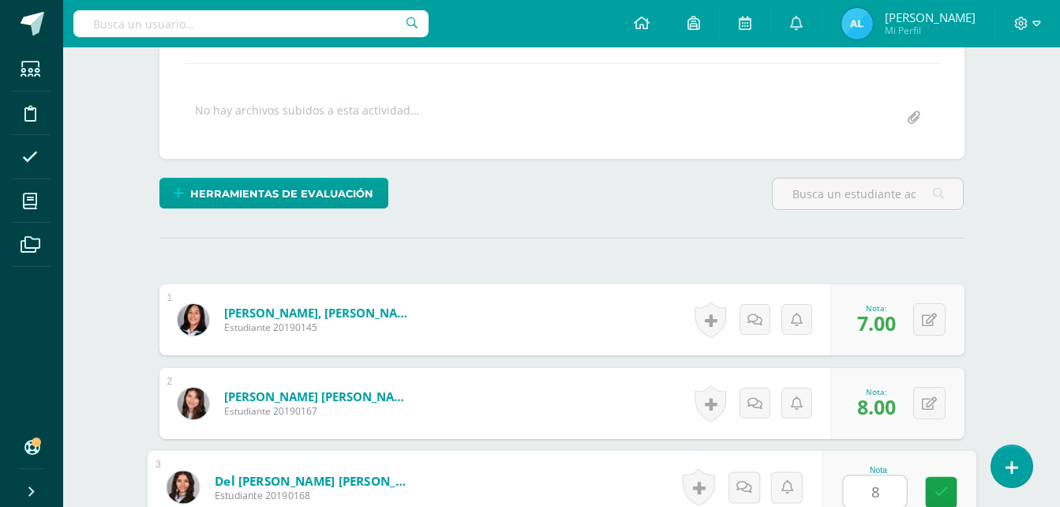
type input "8"
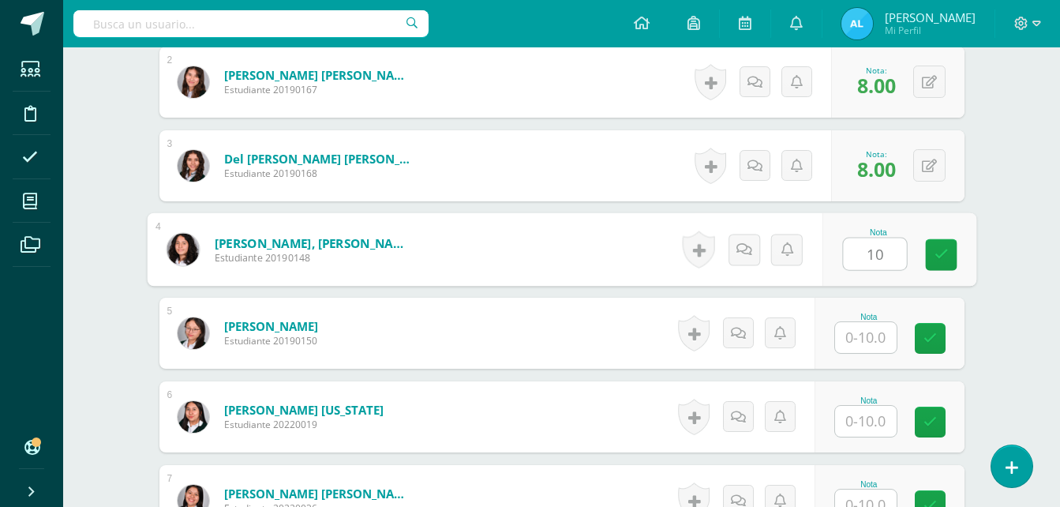
type input "10"
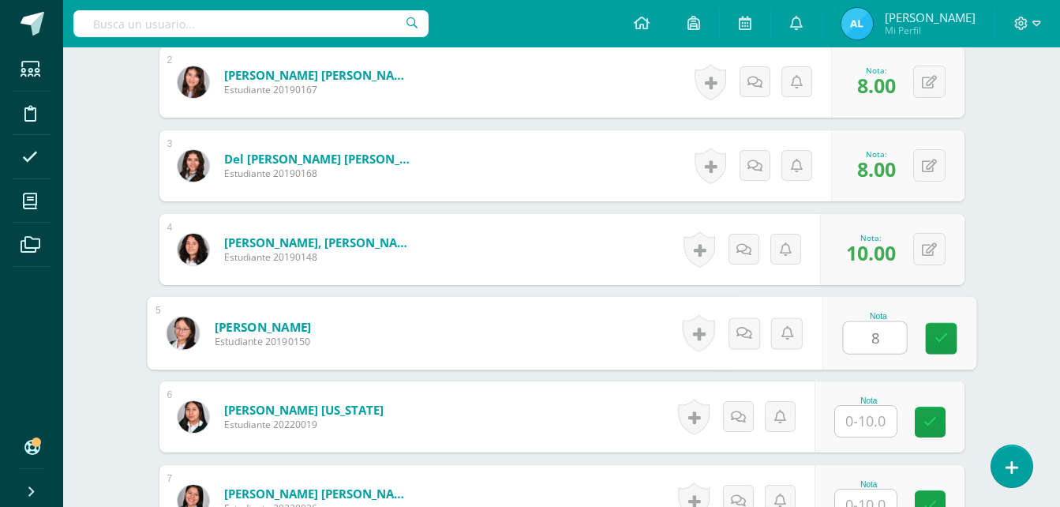
type input "8"
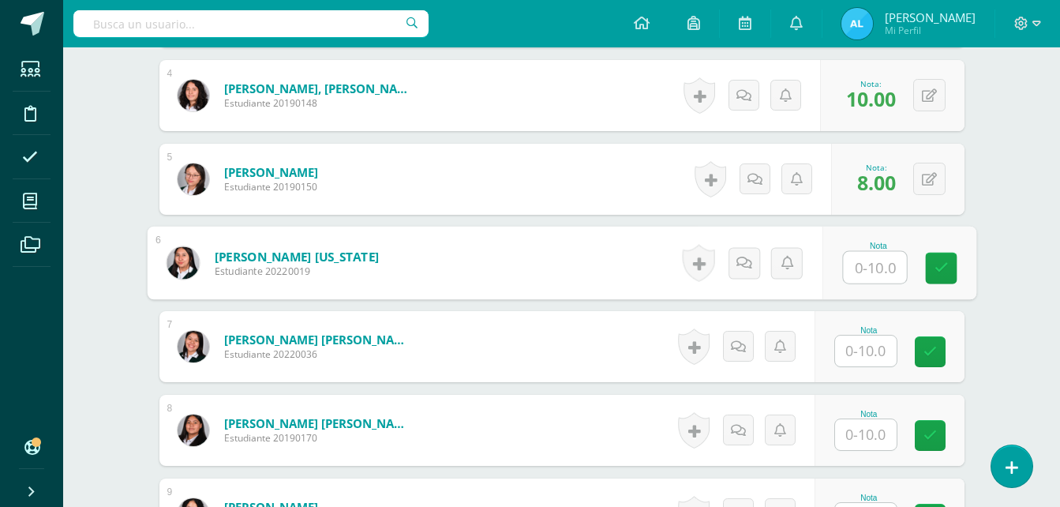
scroll to position [743, 0]
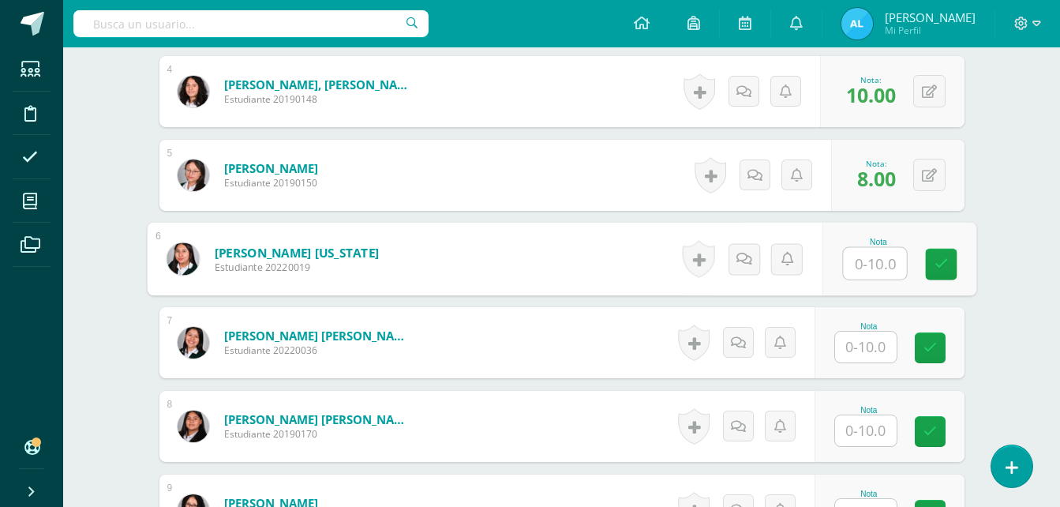
click at [866, 345] on input "text" at bounding box center [866, 346] width 62 height 31
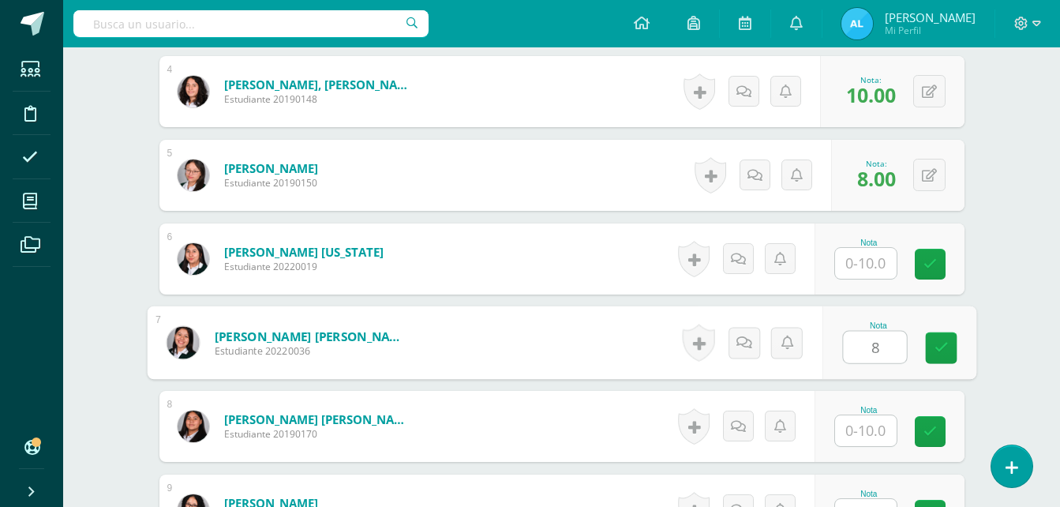
type input "8"
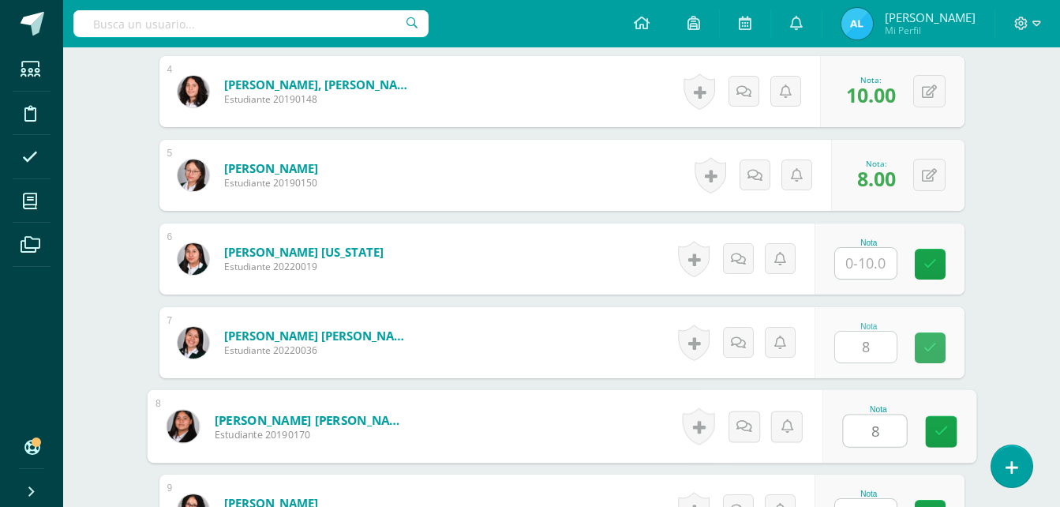
type input "8"
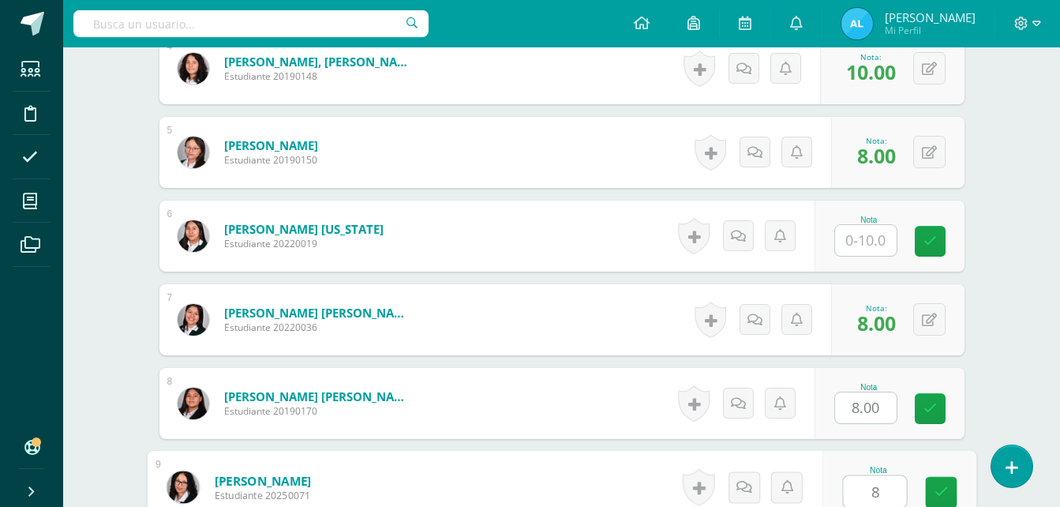
type input "8"
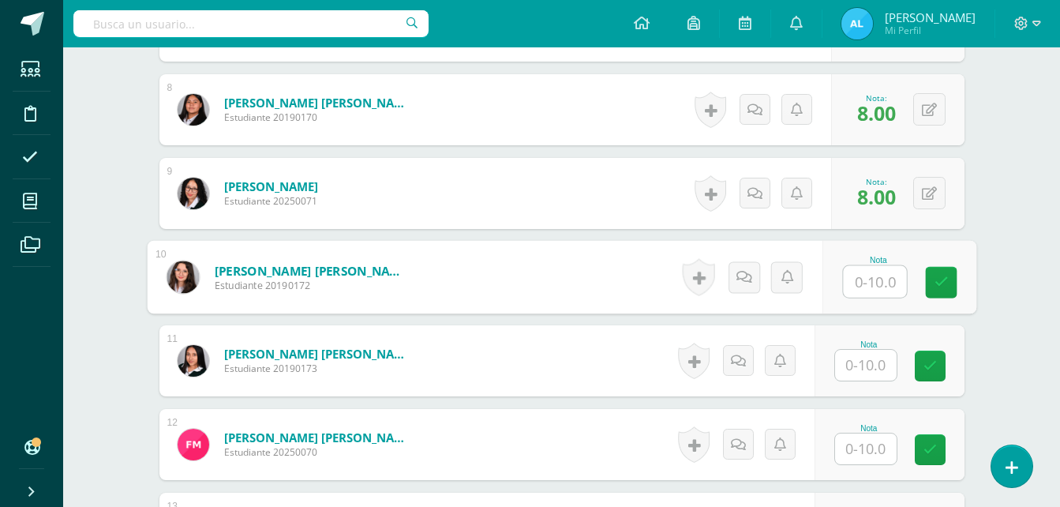
scroll to position [1087, 0]
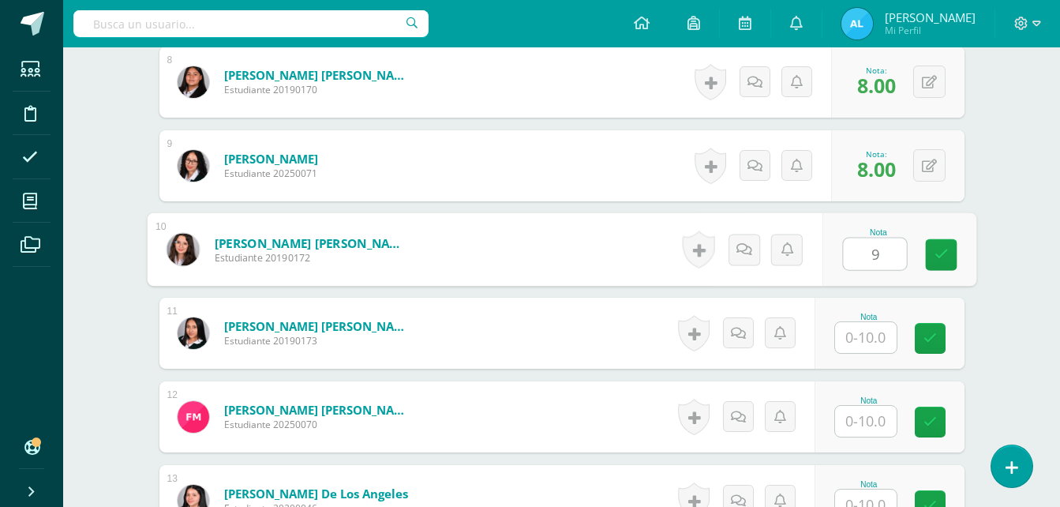
type input "9"
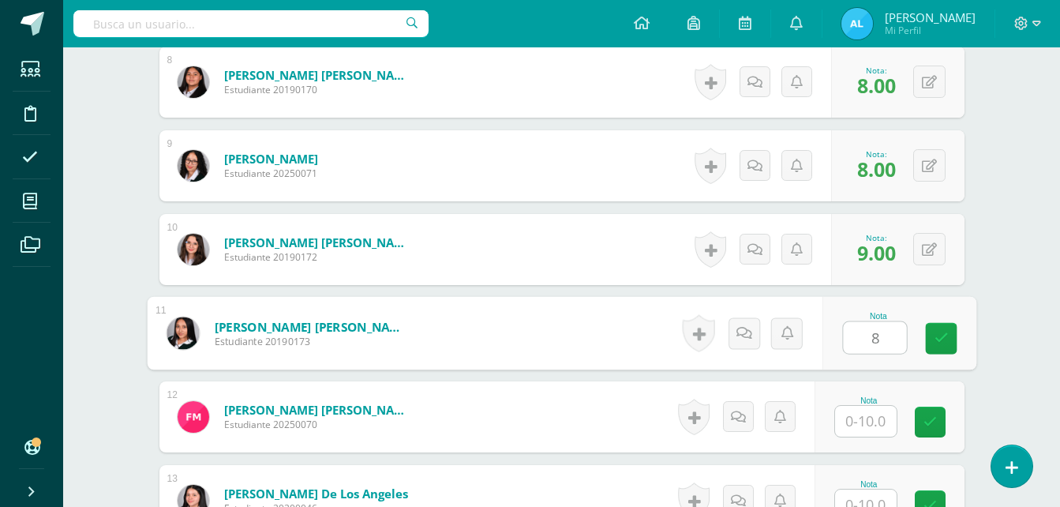
type input "8"
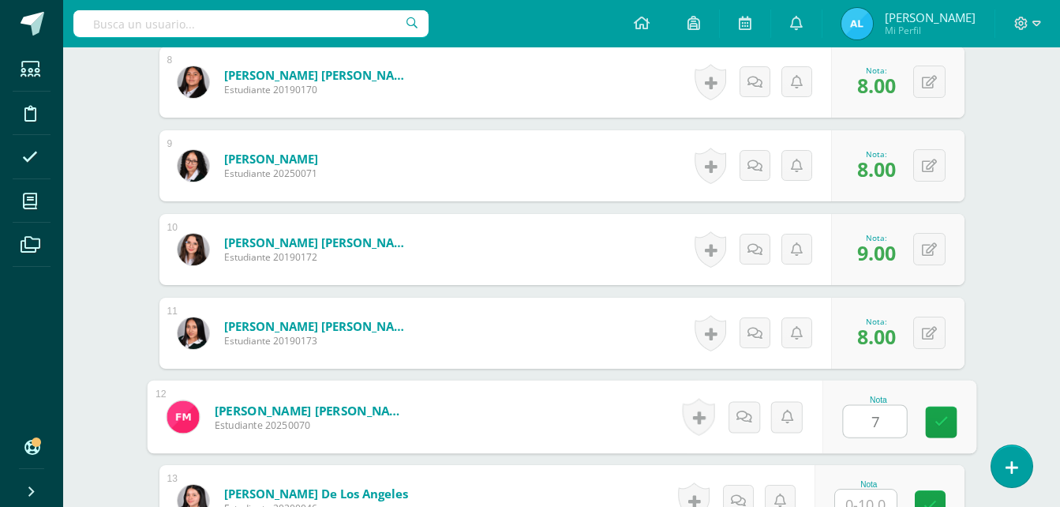
type input "7"
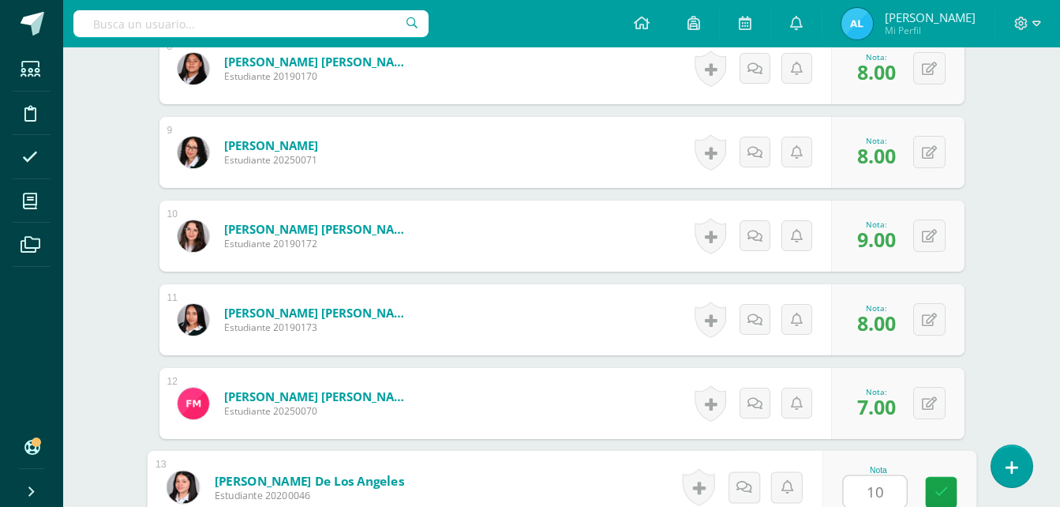
type input "10"
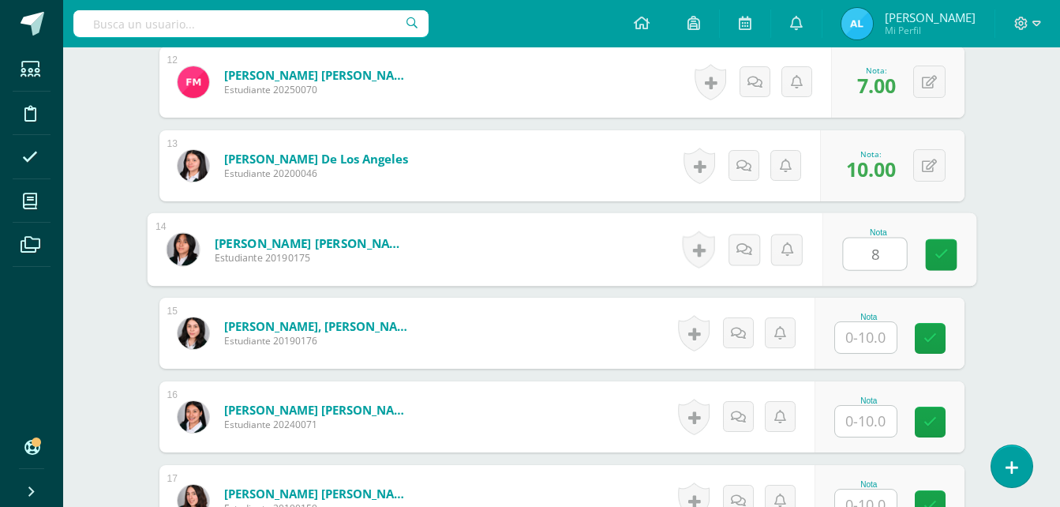
type input "8"
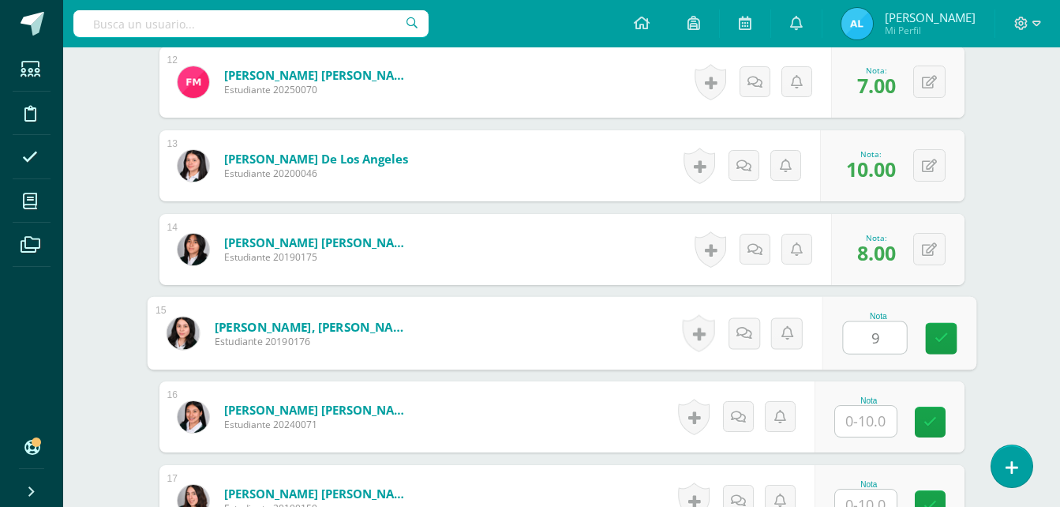
type input "9"
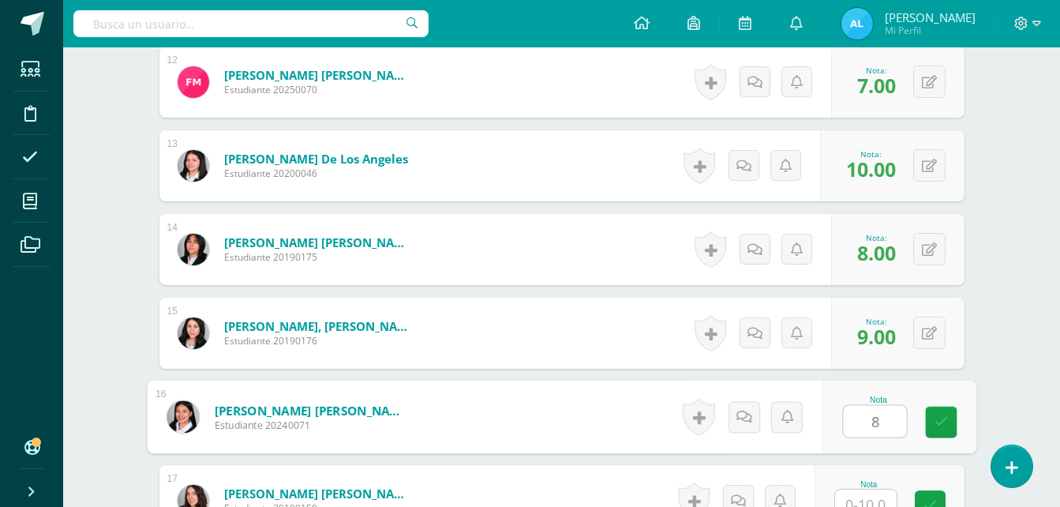
type input "8"
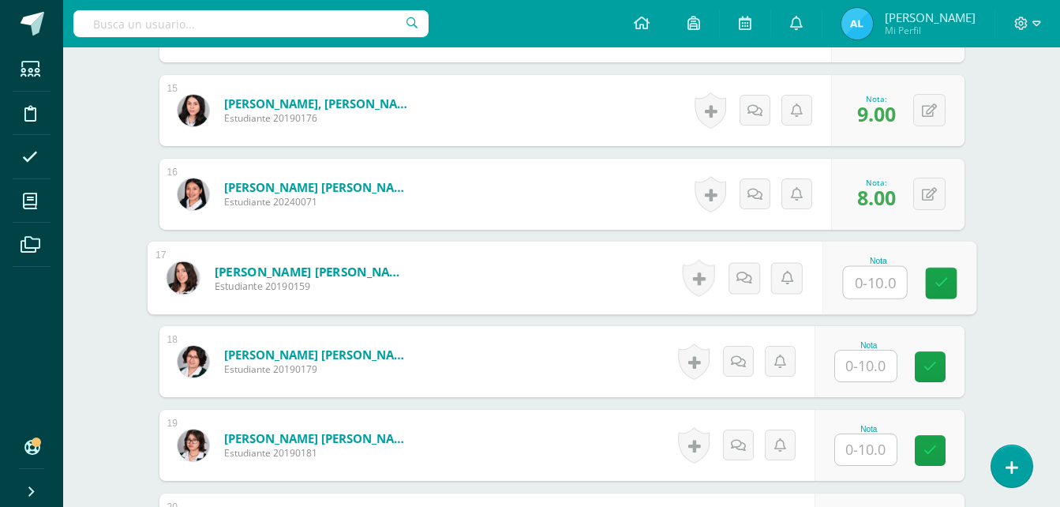
scroll to position [1672, 0]
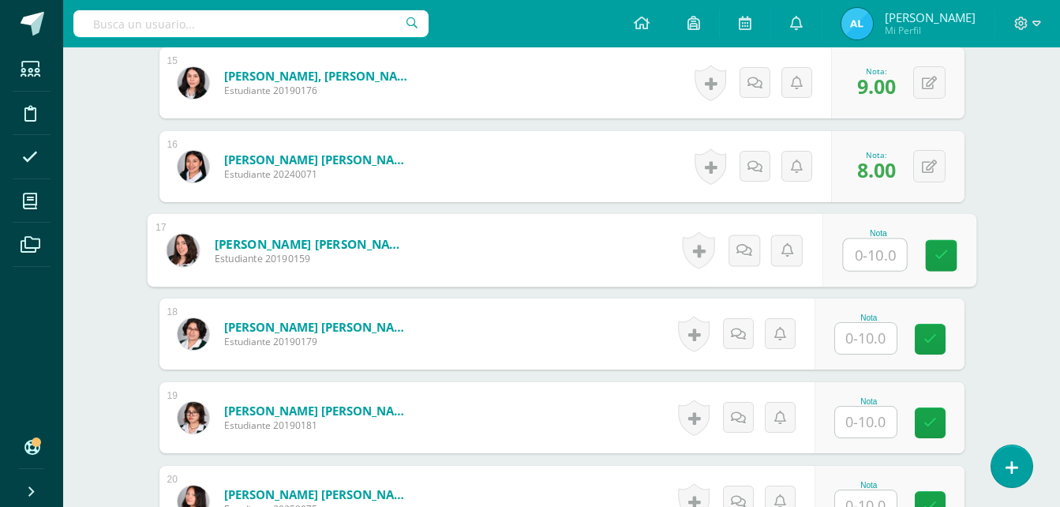
click at [864, 332] on input "text" at bounding box center [866, 338] width 62 height 31
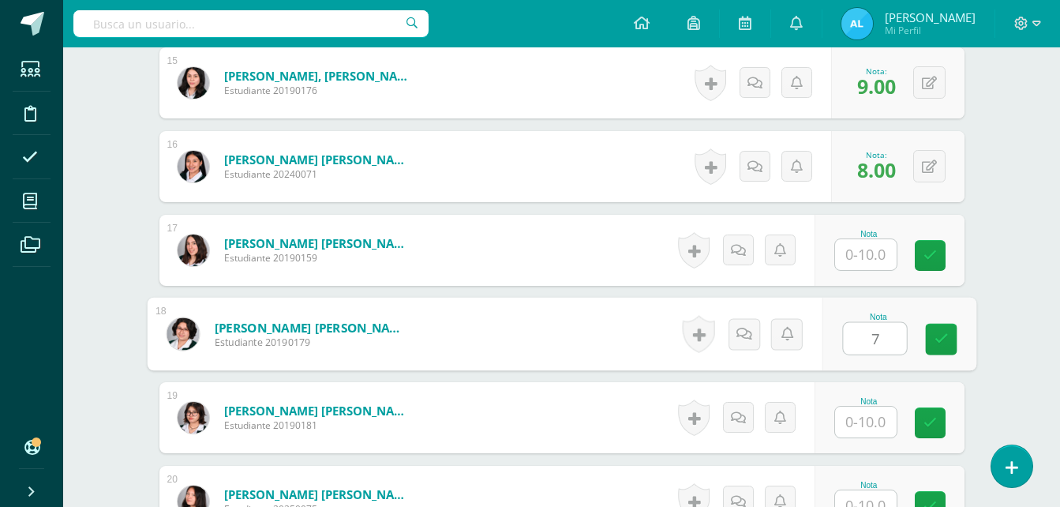
type input "7"
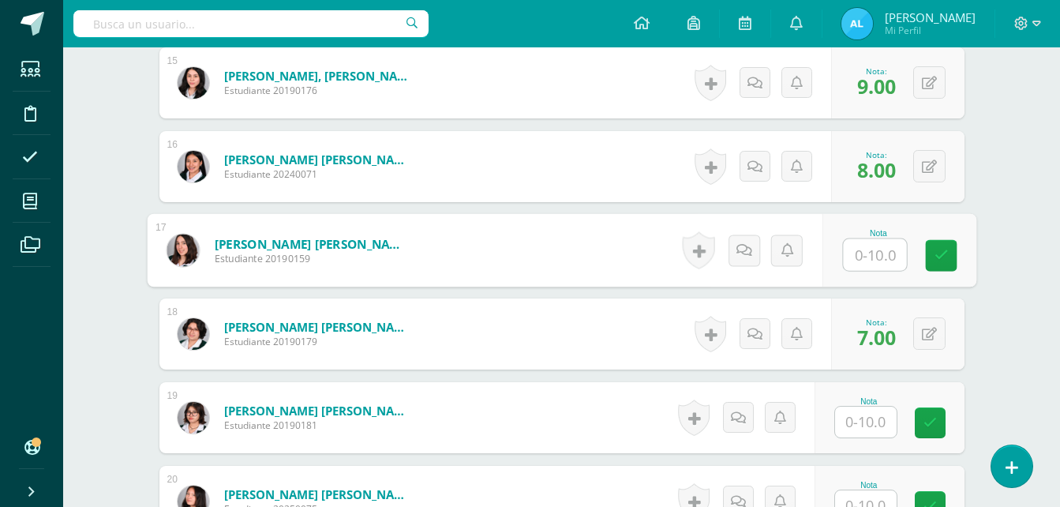
click at [859, 257] on input "text" at bounding box center [874, 255] width 63 height 32
type input "8"
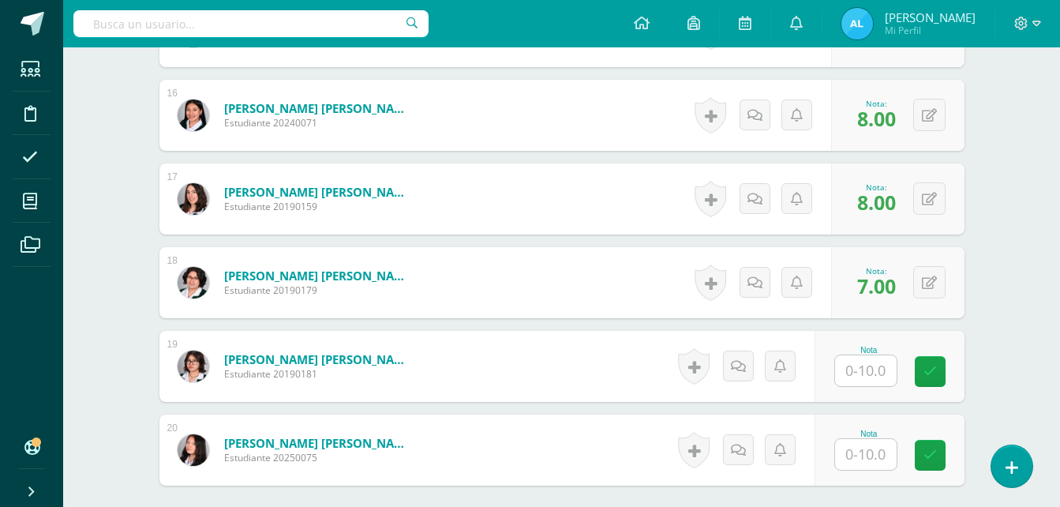
scroll to position [1751, 0]
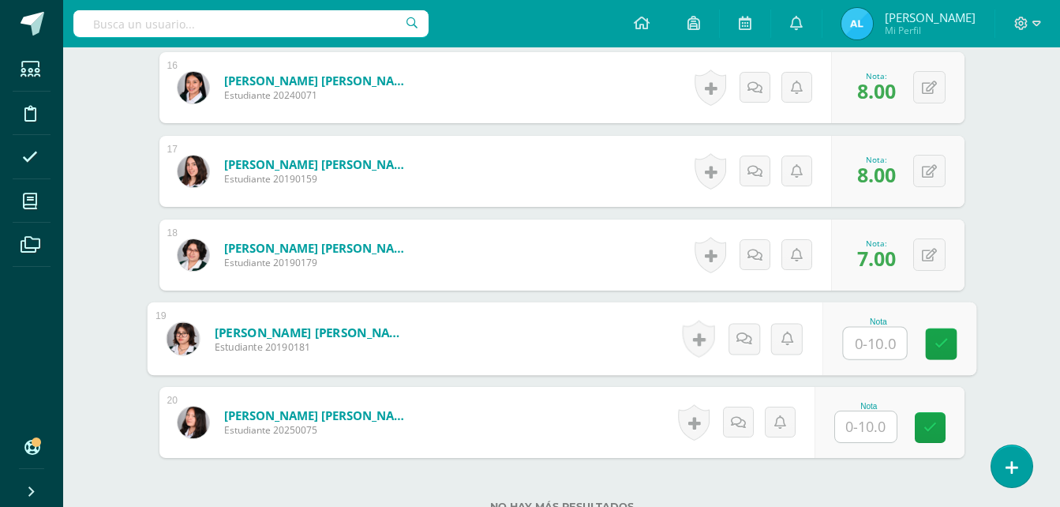
click at [871, 344] on input "text" at bounding box center [874, 343] width 63 height 32
type input "8"
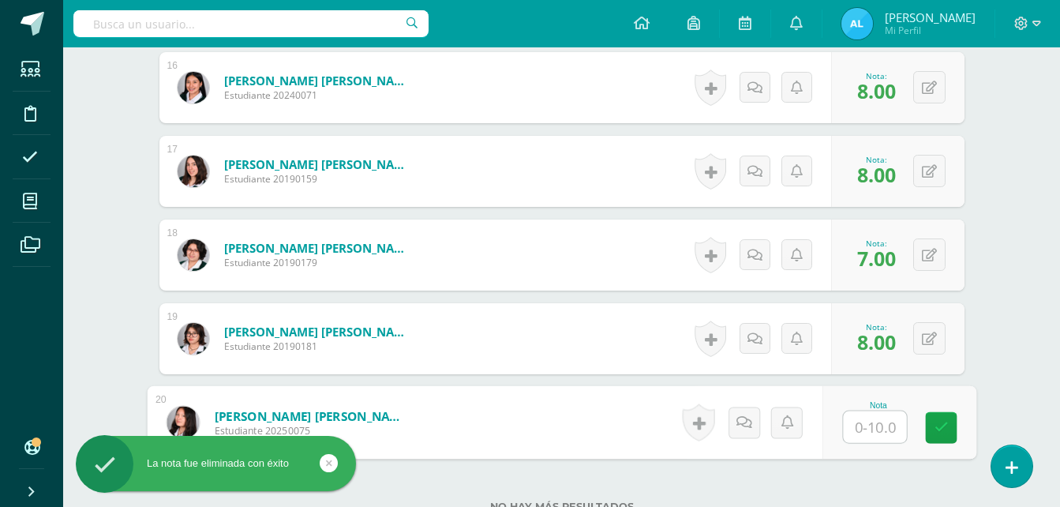
type input "7"
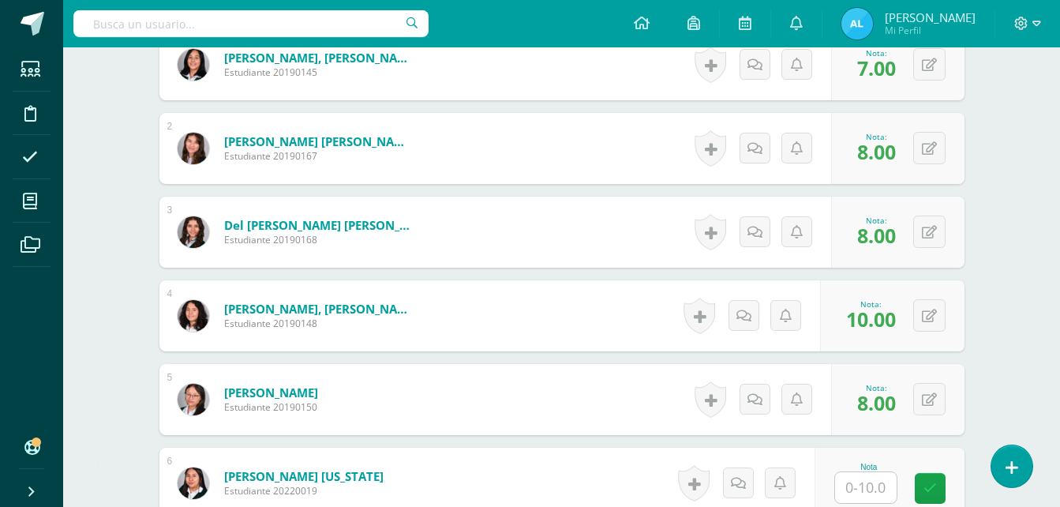
scroll to position [488, 0]
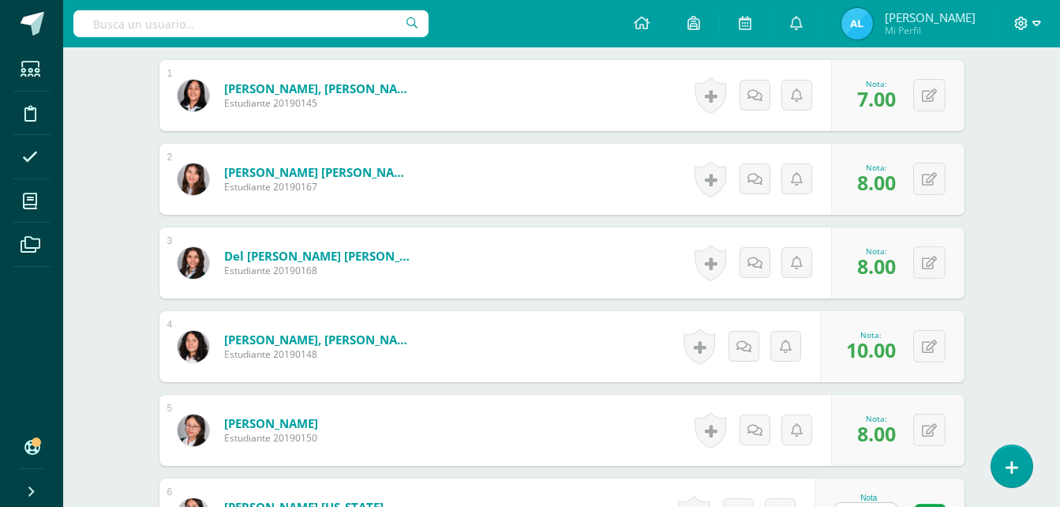
click at [1036, 28] on icon at bounding box center [1036, 24] width 9 height 14
click at [1006, 99] on link "Cerrar sesión" at bounding box center [978, 107] width 125 height 23
